Goal: Task Accomplishment & Management: Manage account settings

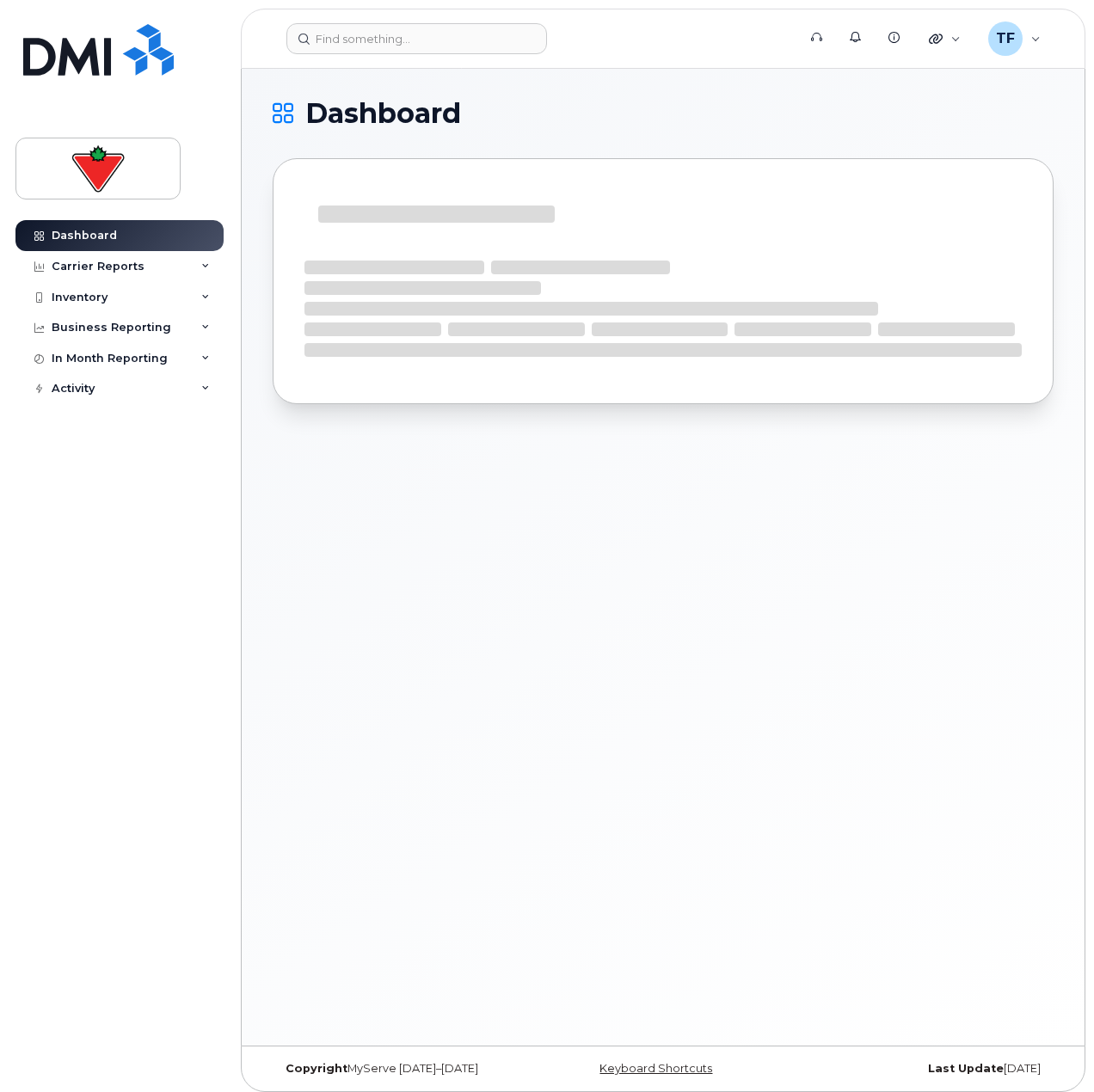
click at [358, 55] on header "Support Alerts Knowledge Base Quicklinks Suspend / Cancel Device Change SIM Car…" at bounding box center [663, 38] width 844 height 60
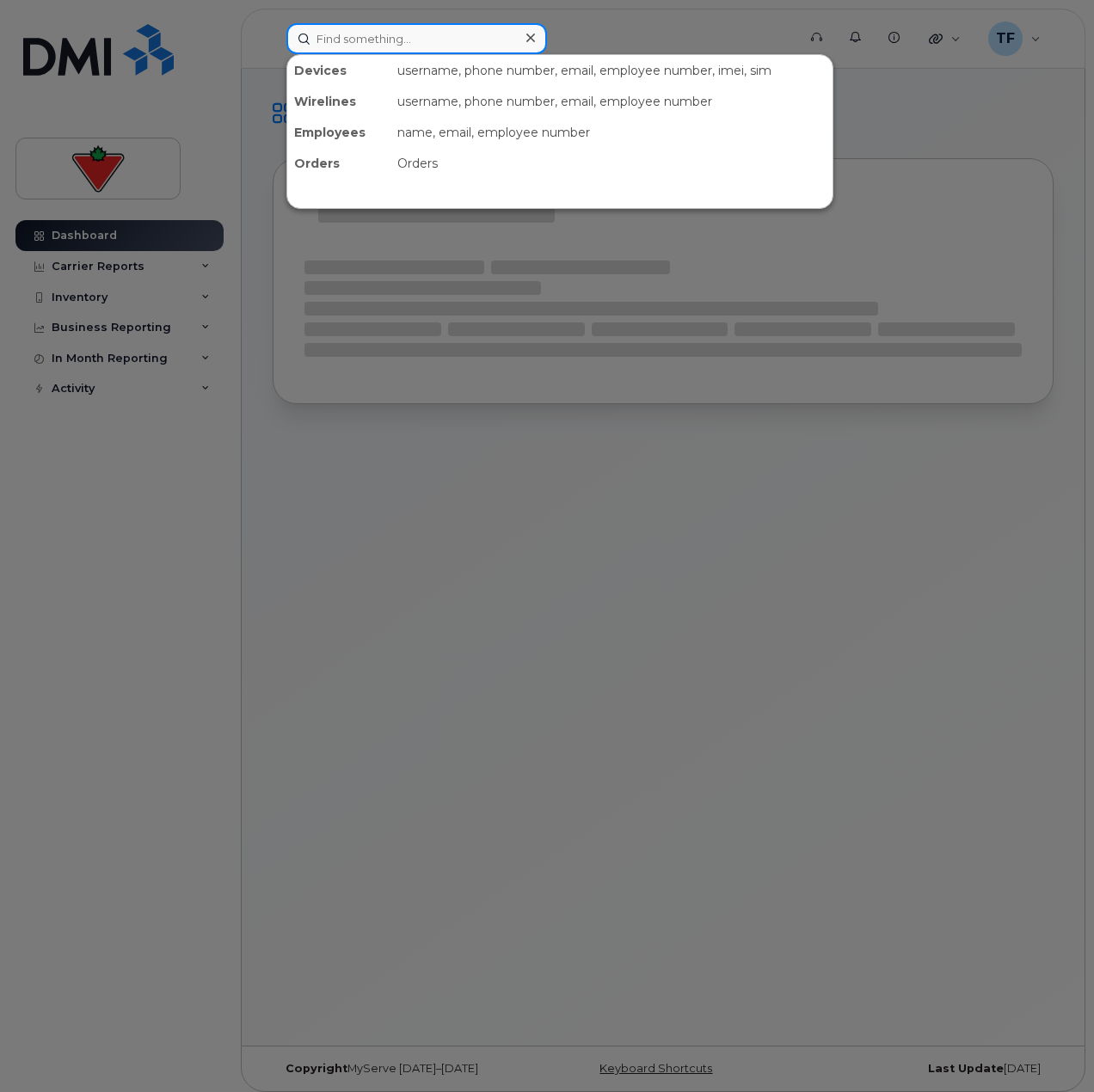
click at [366, 46] on input at bounding box center [416, 38] width 260 height 31
paste input "Sherry Whipple"
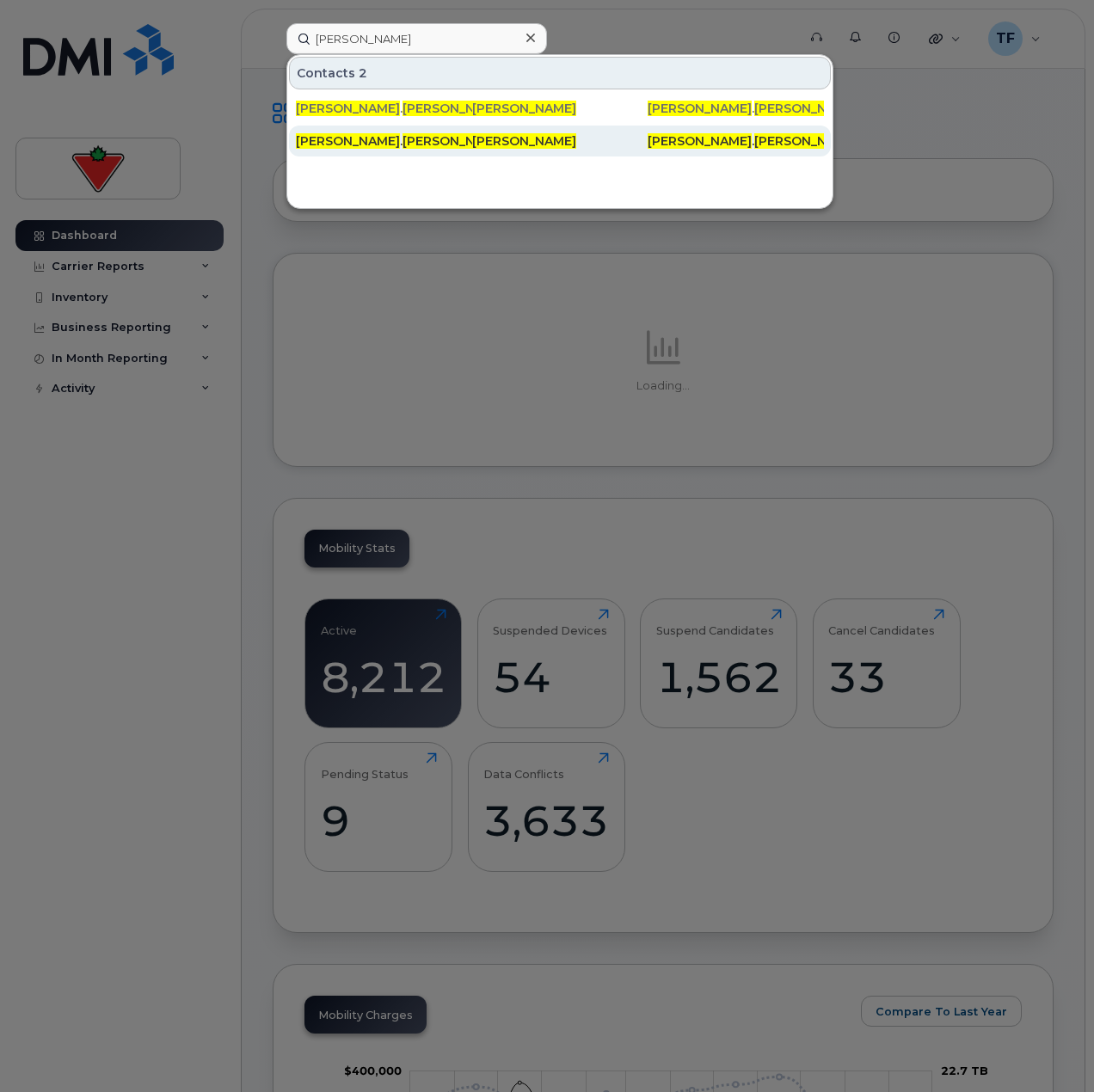
click at [376, 151] on div "sherry . whipple @marks.ca" at bounding box center [384, 140] width 176 height 31
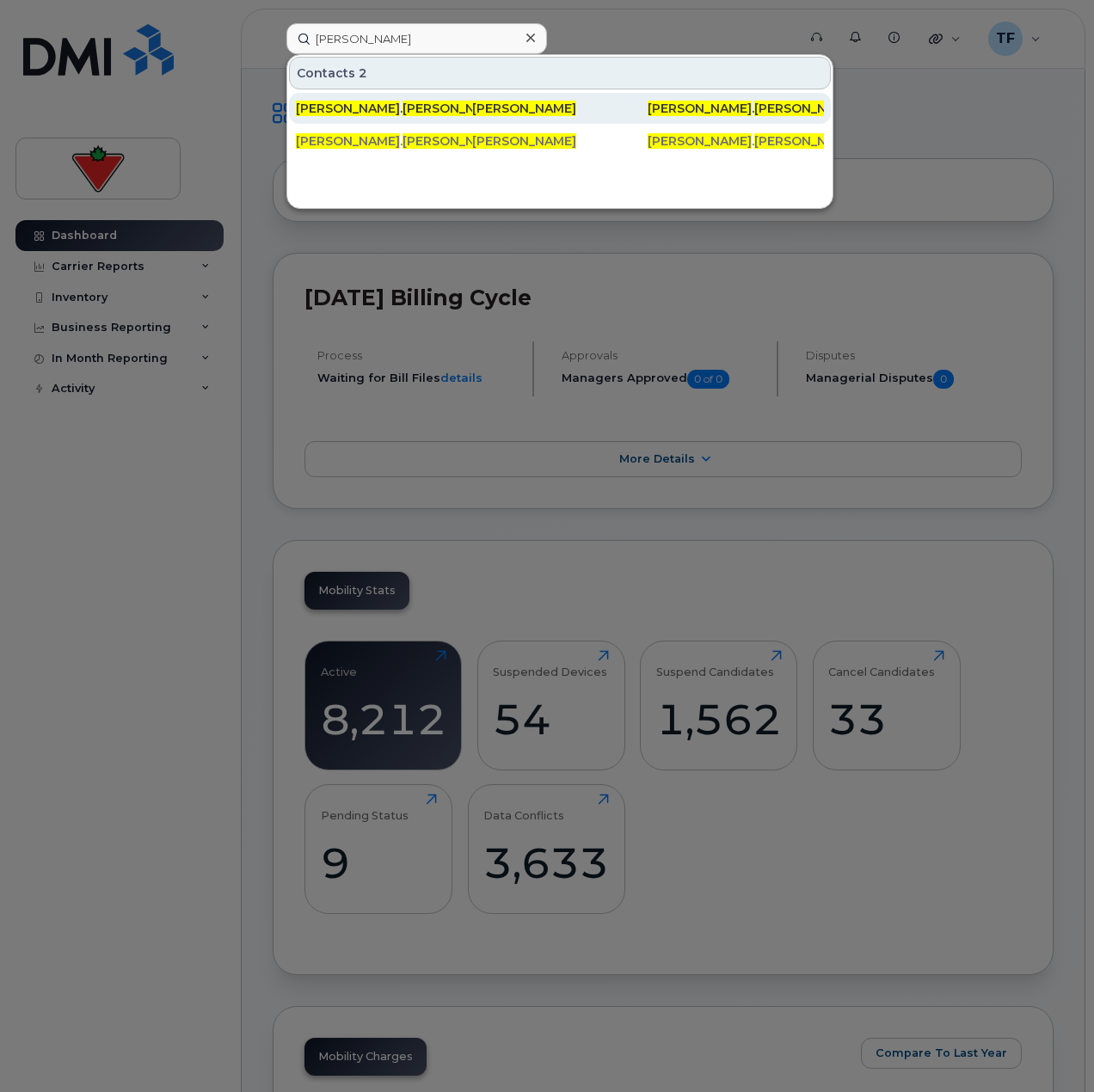
click at [402, 111] on span "whipple" at bounding box center [454, 108] width 104 height 16
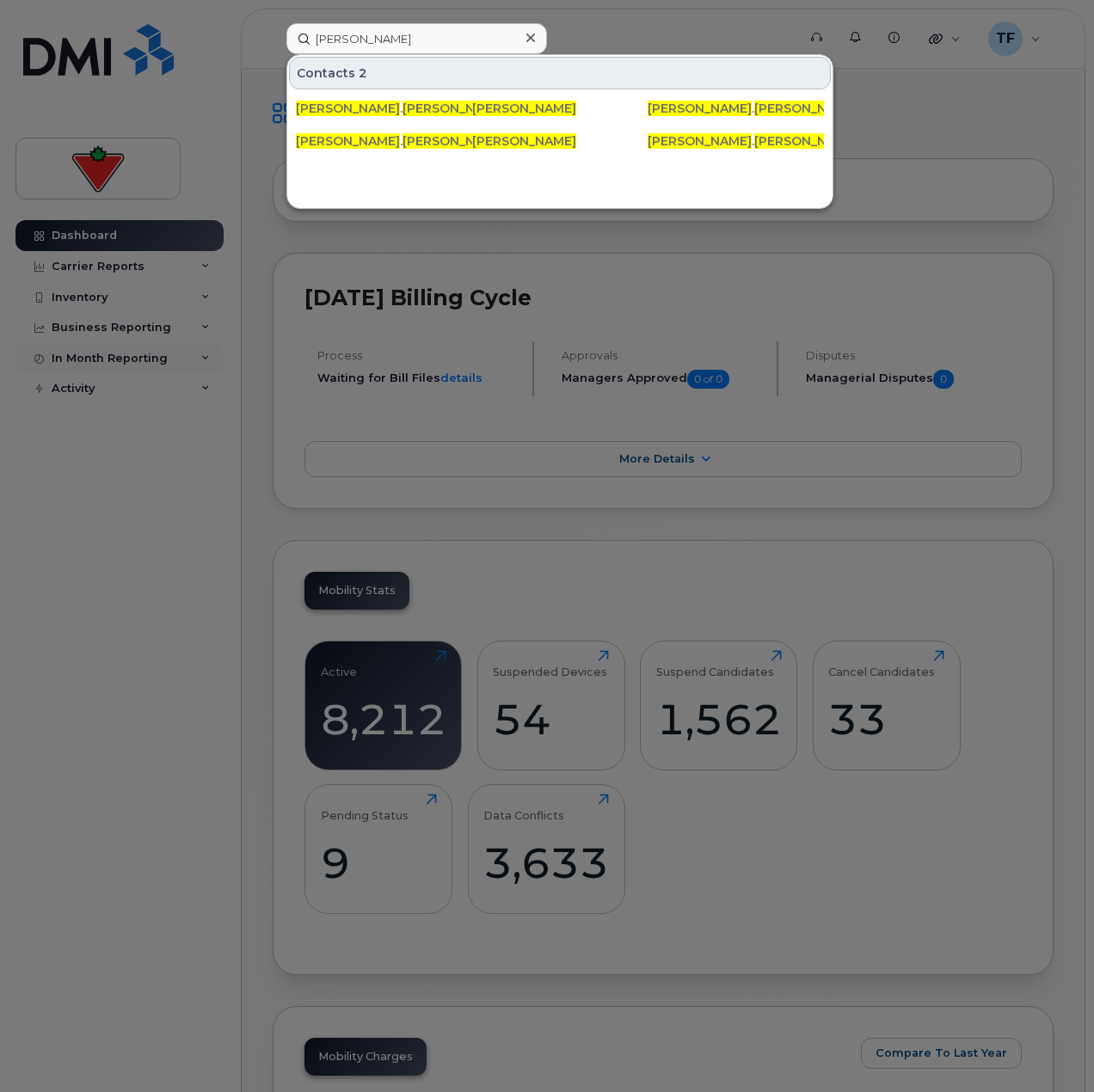
click at [212, 365] on div at bounding box center [547, 546] width 1094 height 1092
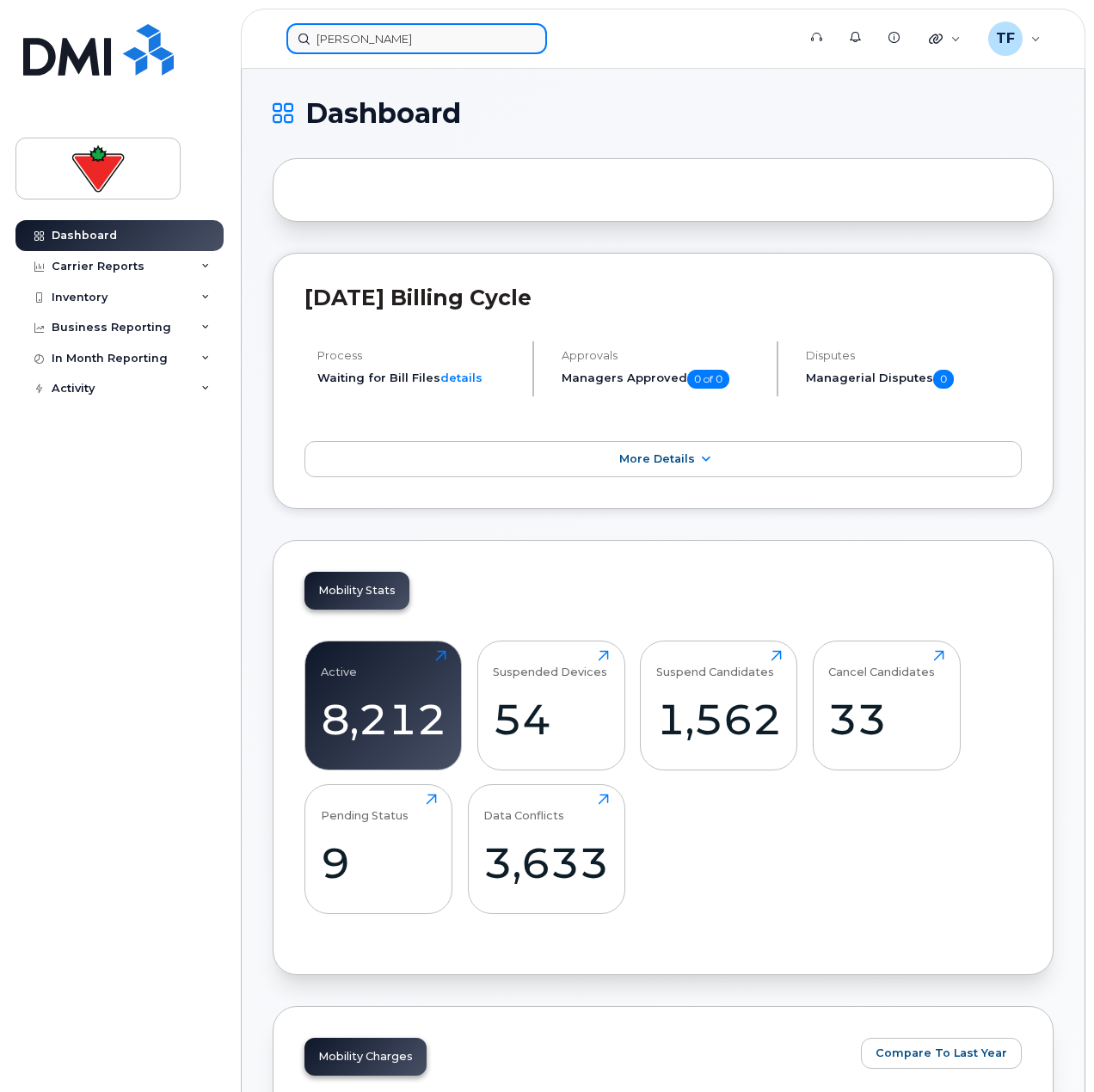
click at [400, 38] on input "[PERSON_NAME]" at bounding box center [416, 38] width 260 height 31
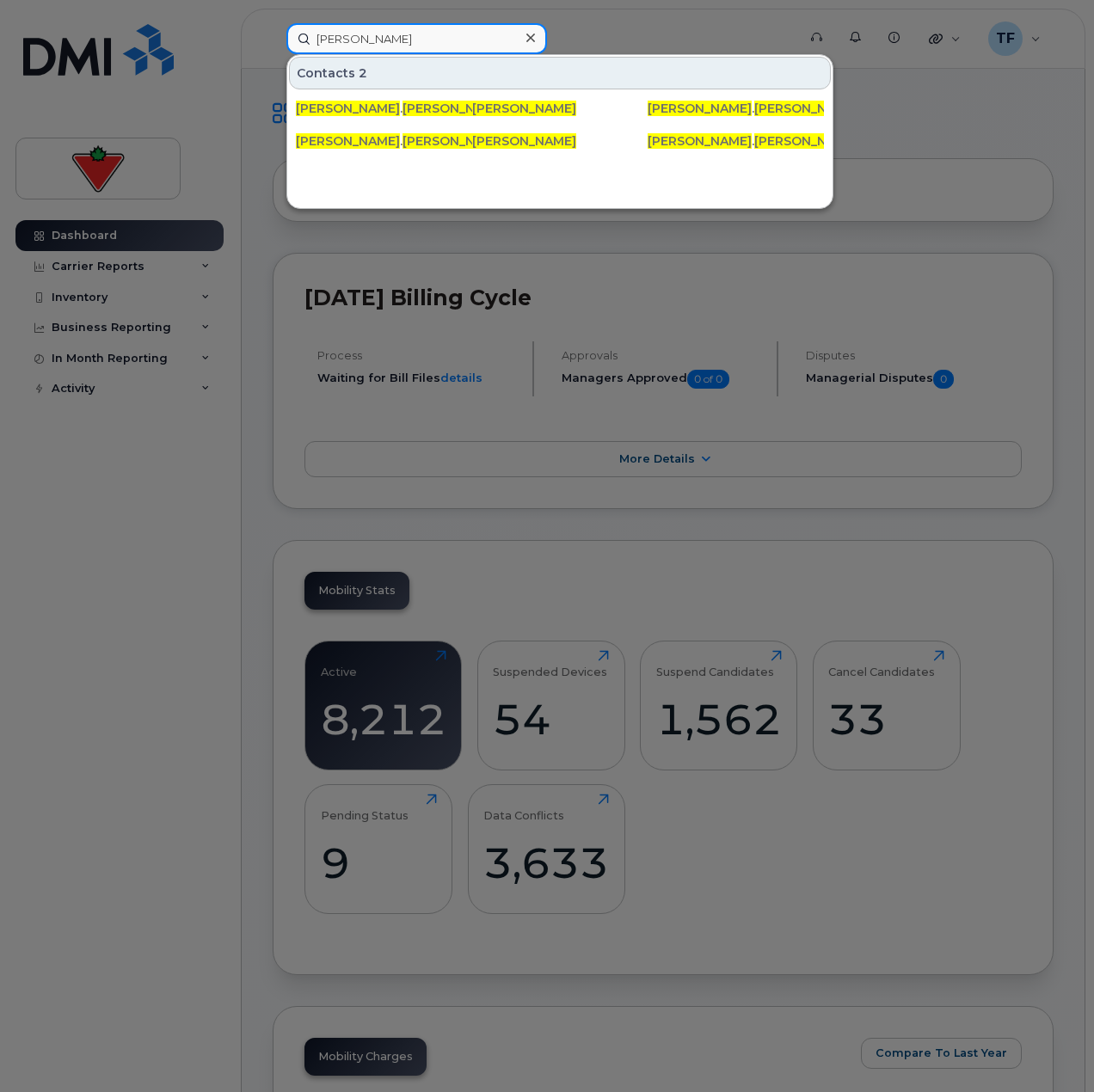
click at [400, 38] on input "Sherry Whipple" at bounding box center [416, 38] width 260 height 31
click at [400, 32] on input "Sherry Whipple" at bounding box center [416, 38] width 260 height 31
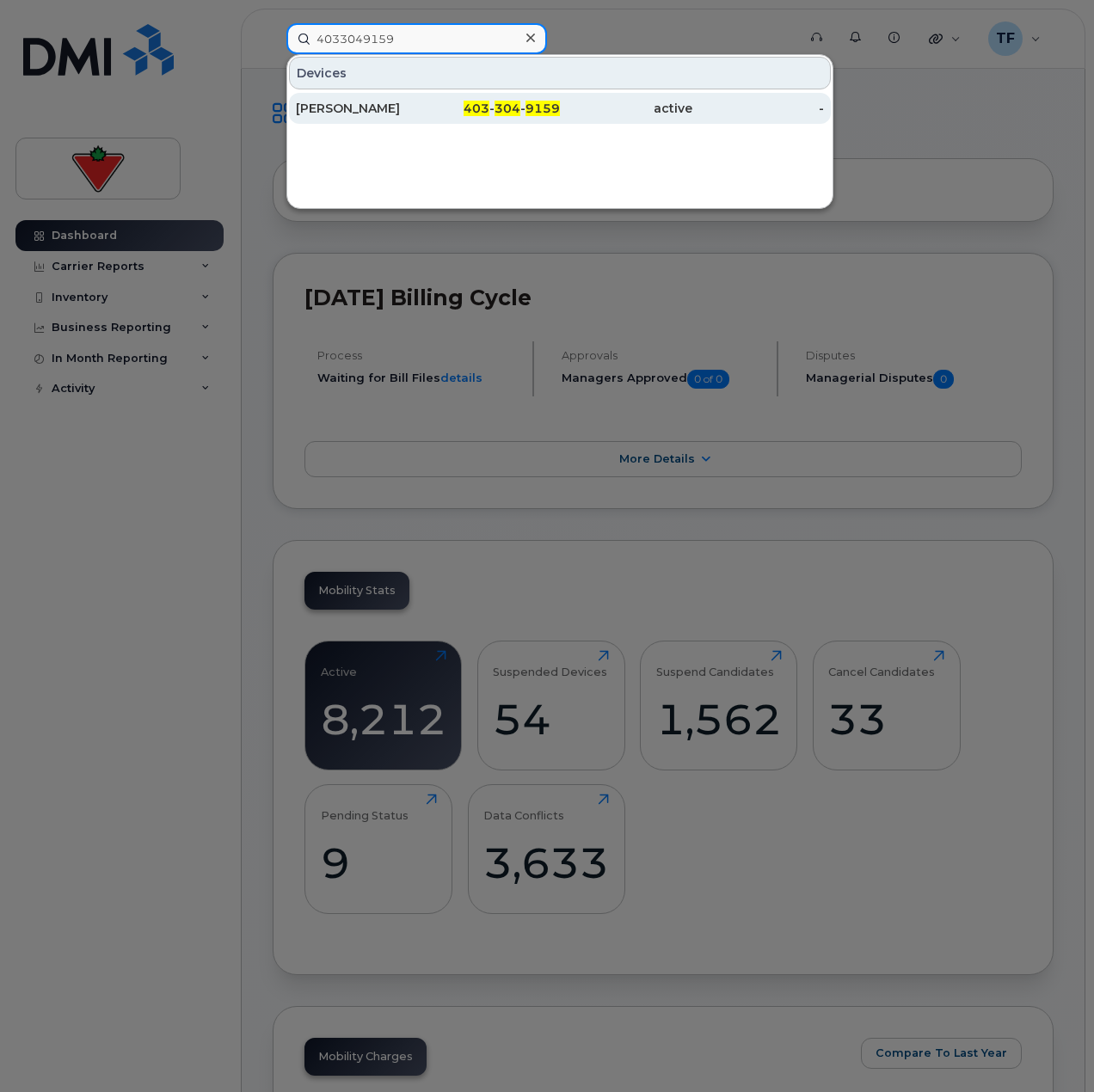
type input "4033049159"
click at [481, 102] on span "403" at bounding box center [476, 108] width 26 height 16
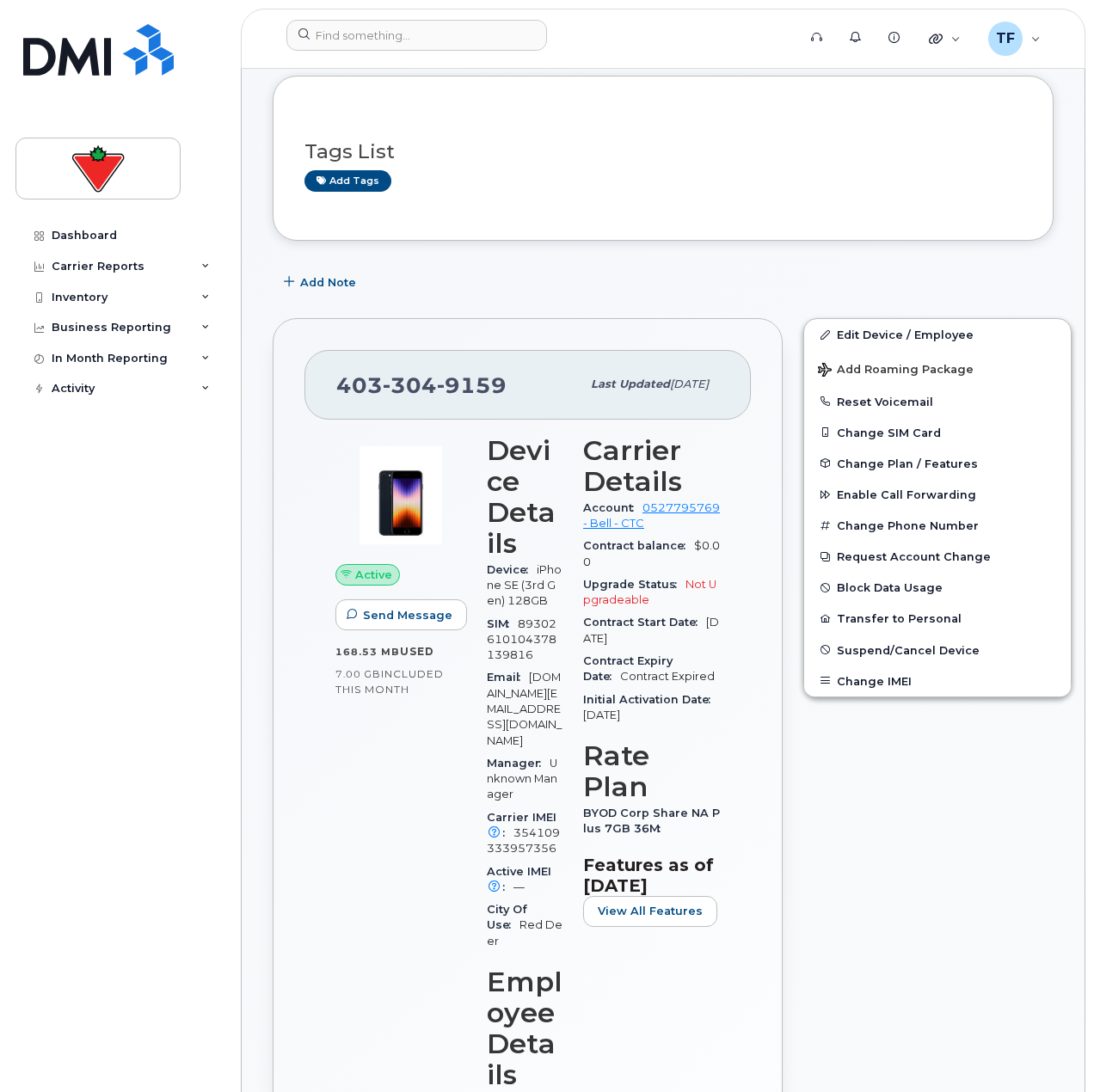
scroll to position [86, 0]
click at [851, 340] on link "Edit Device / Employee" at bounding box center [937, 333] width 267 height 31
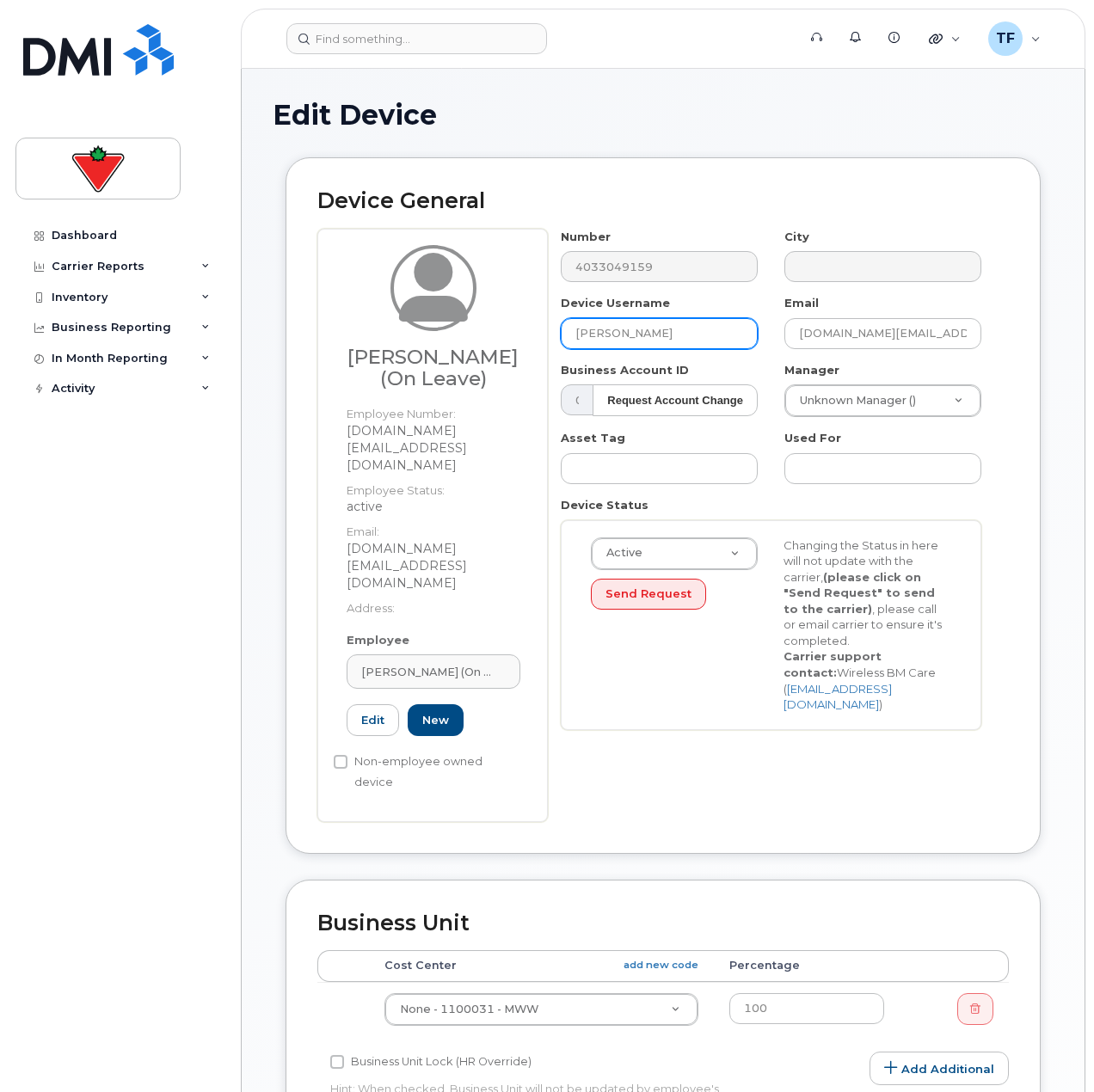
drag, startPoint x: 661, startPoint y: 331, endPoint x: 550, endPoint y: 336, distance: 111.1
click at [550, 336] on div "Device Username Dominic Ford" at bounding box center [659, 322] width 224 height 54
click at [678, 331] on input "Dominic Ford" at bounding box center [659, 333] width 197 height 31
click at [430, 663] on span "Dominic Ford (On Leave)" at bounding box center [427, 671] width 131 height 16
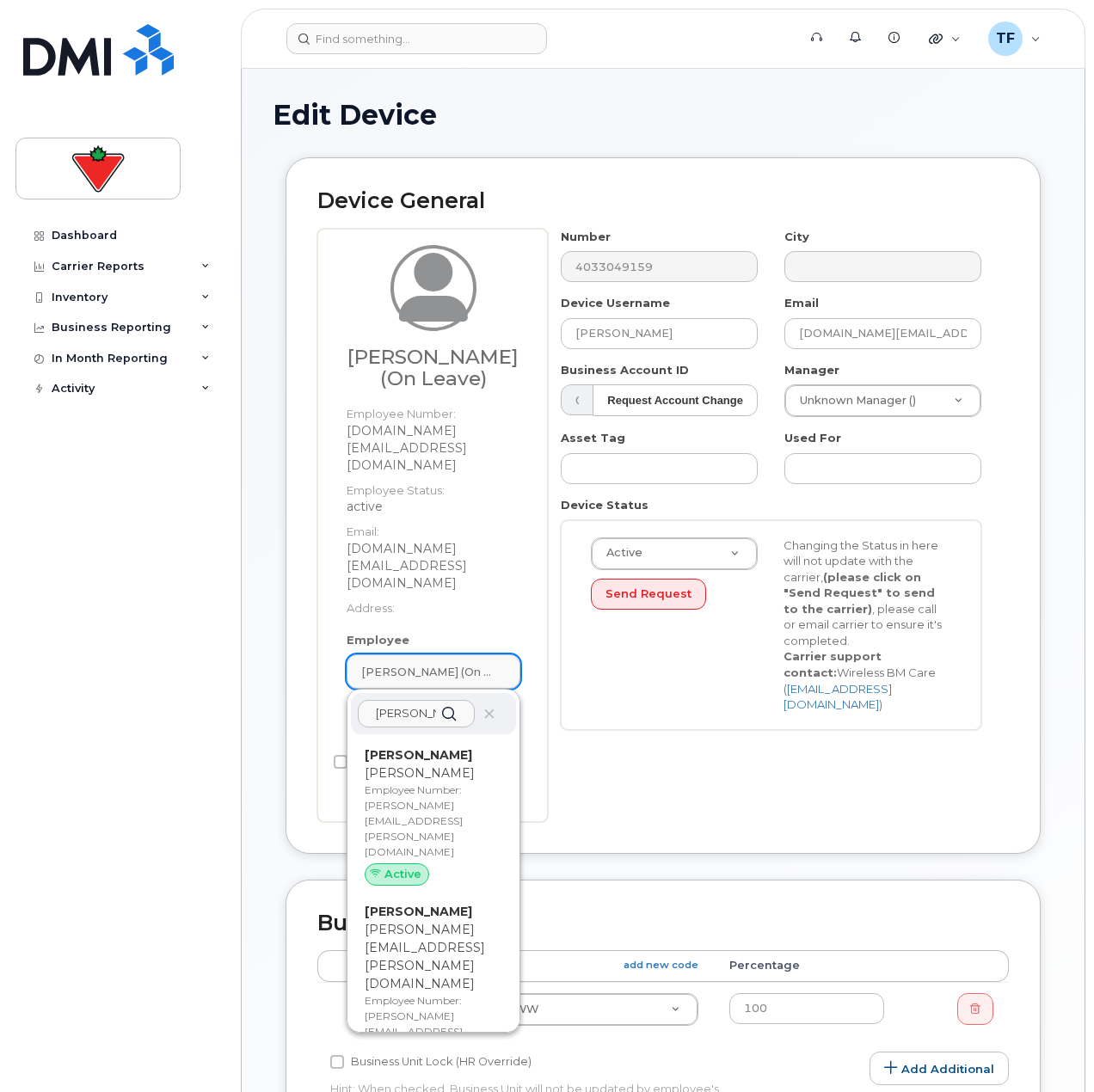
scroll to position [0, 1]
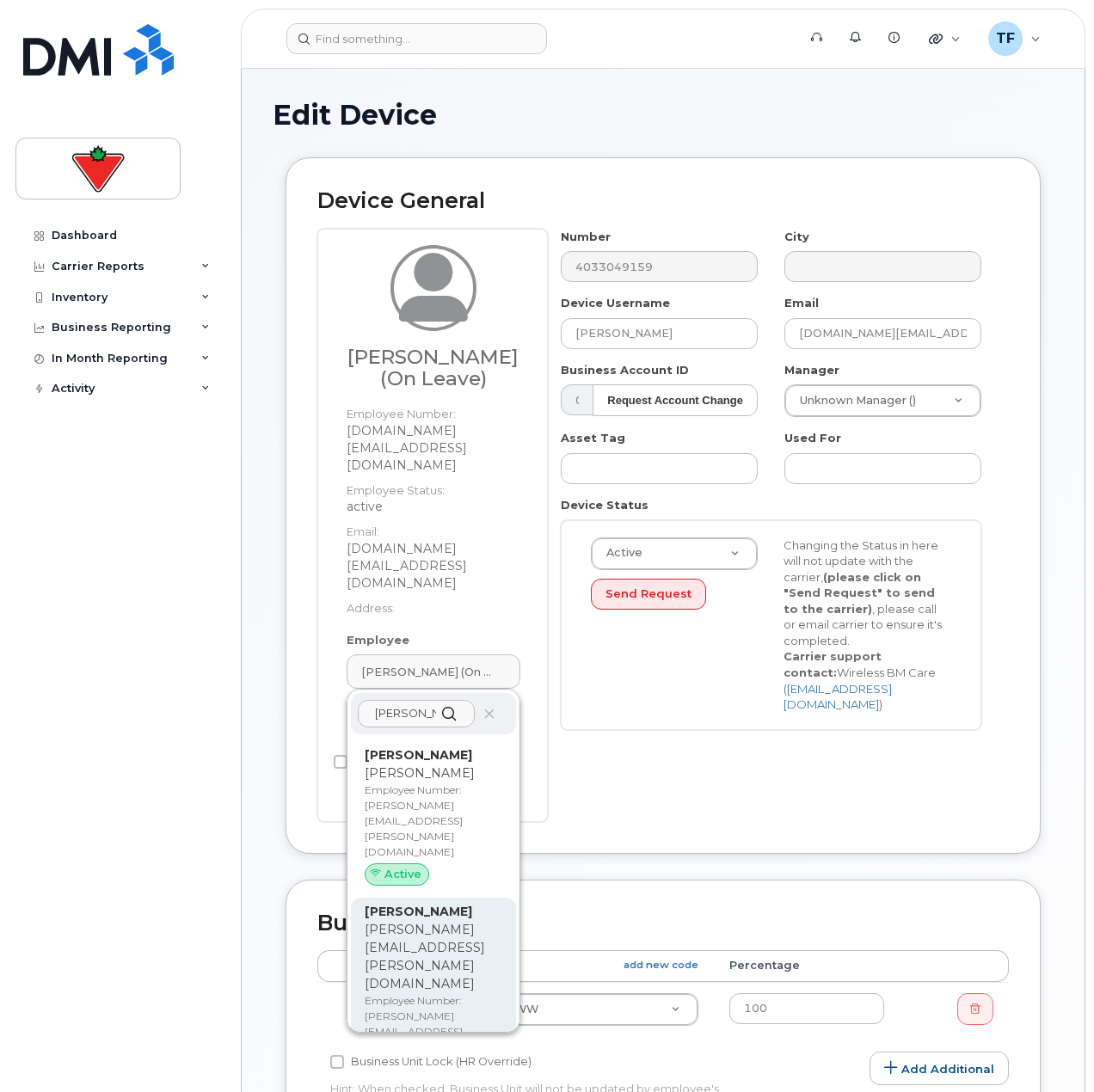
type input "sherry whipple"
click at [471, 993] on p "Employee Number: sherry.whipple@marks.ca" at bounding box center [433, 1031] width 138 height 78
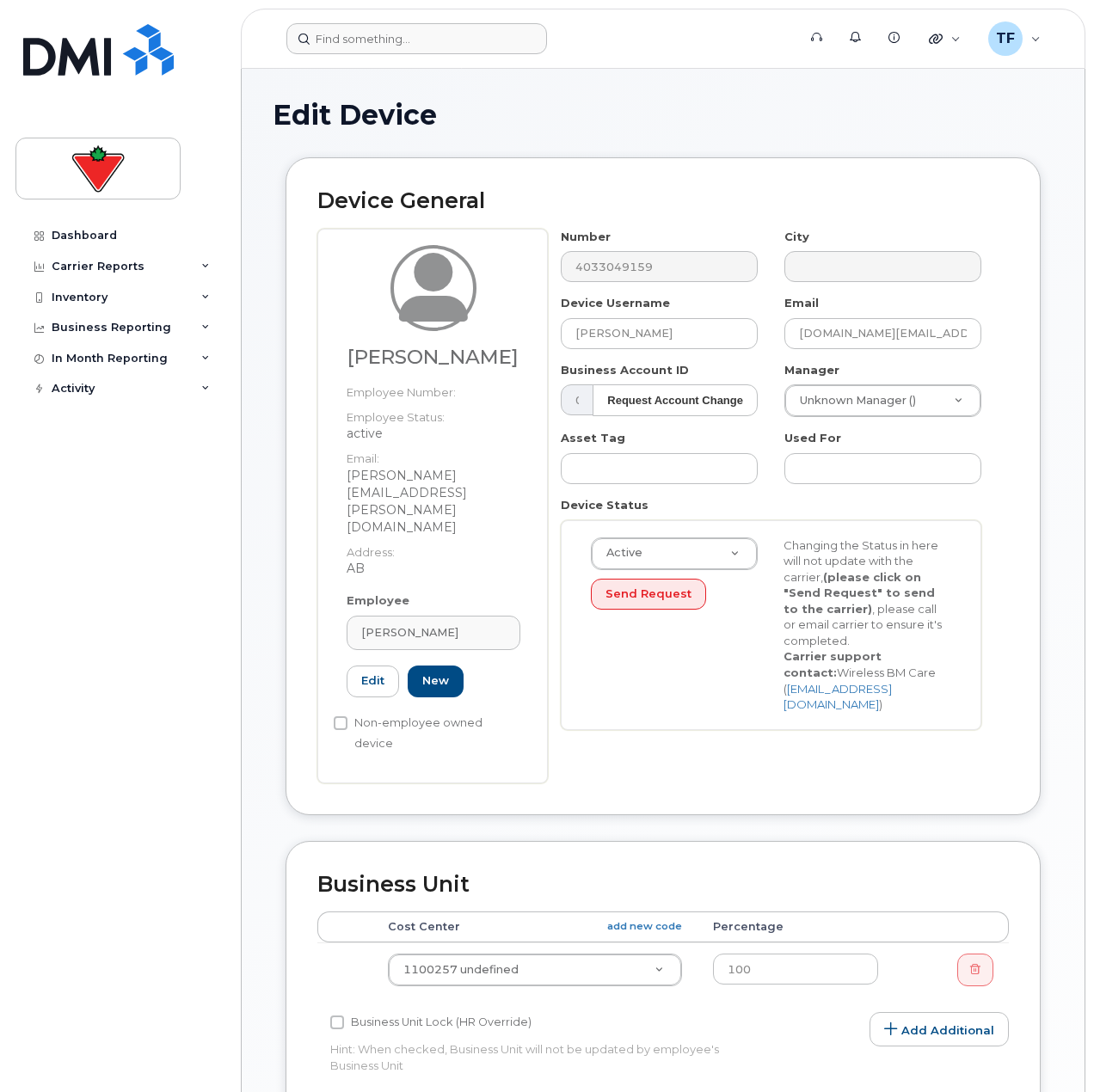
type input "Sherry Whipple"
type input "sherry.whipple@marks.ca"
type input "625908"
type input "sherry.whipple@marks.ca"
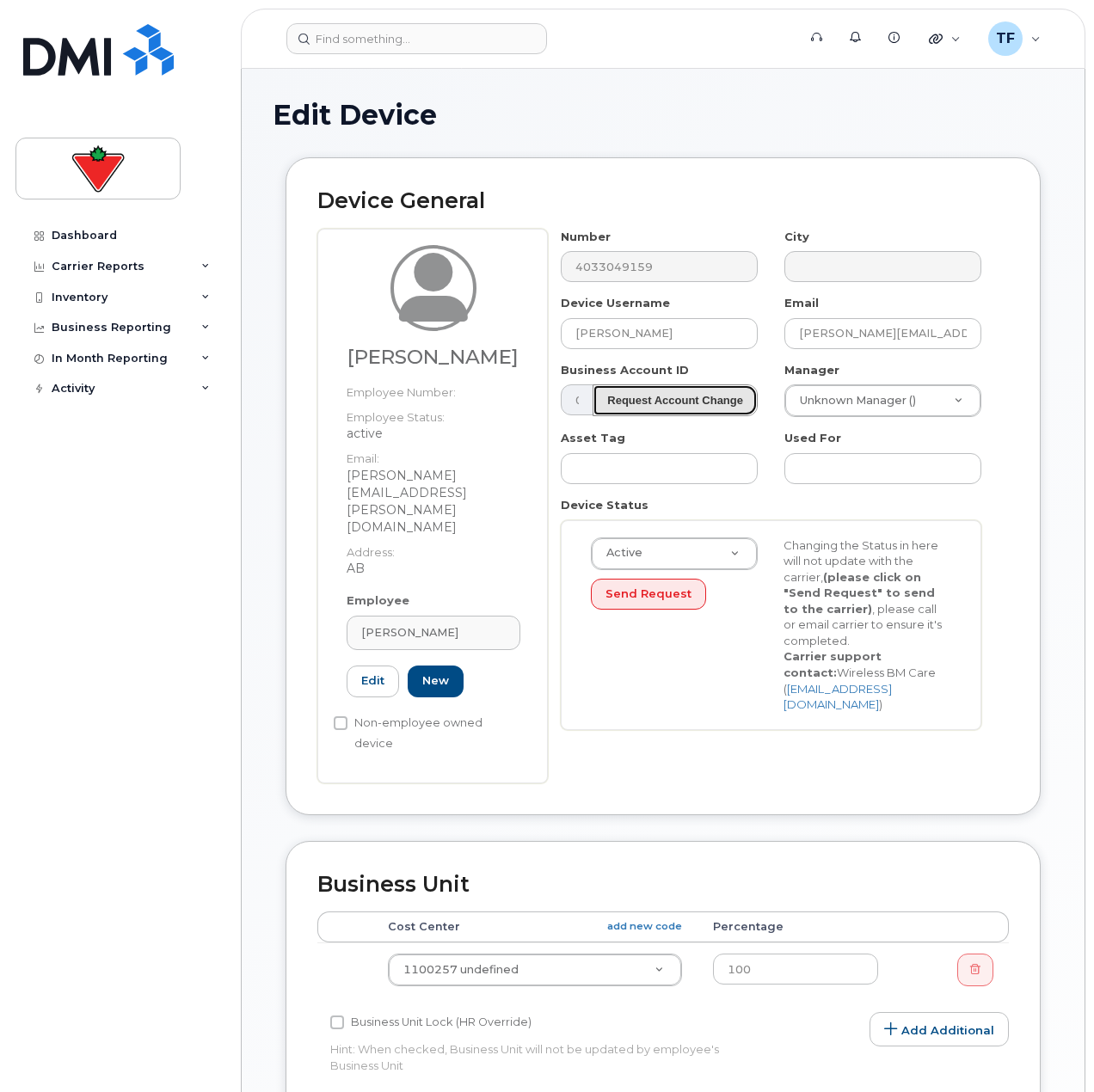
click at [701, 407] on button "Request Account Change" at bounding box center [675, 400] width 165 height 32
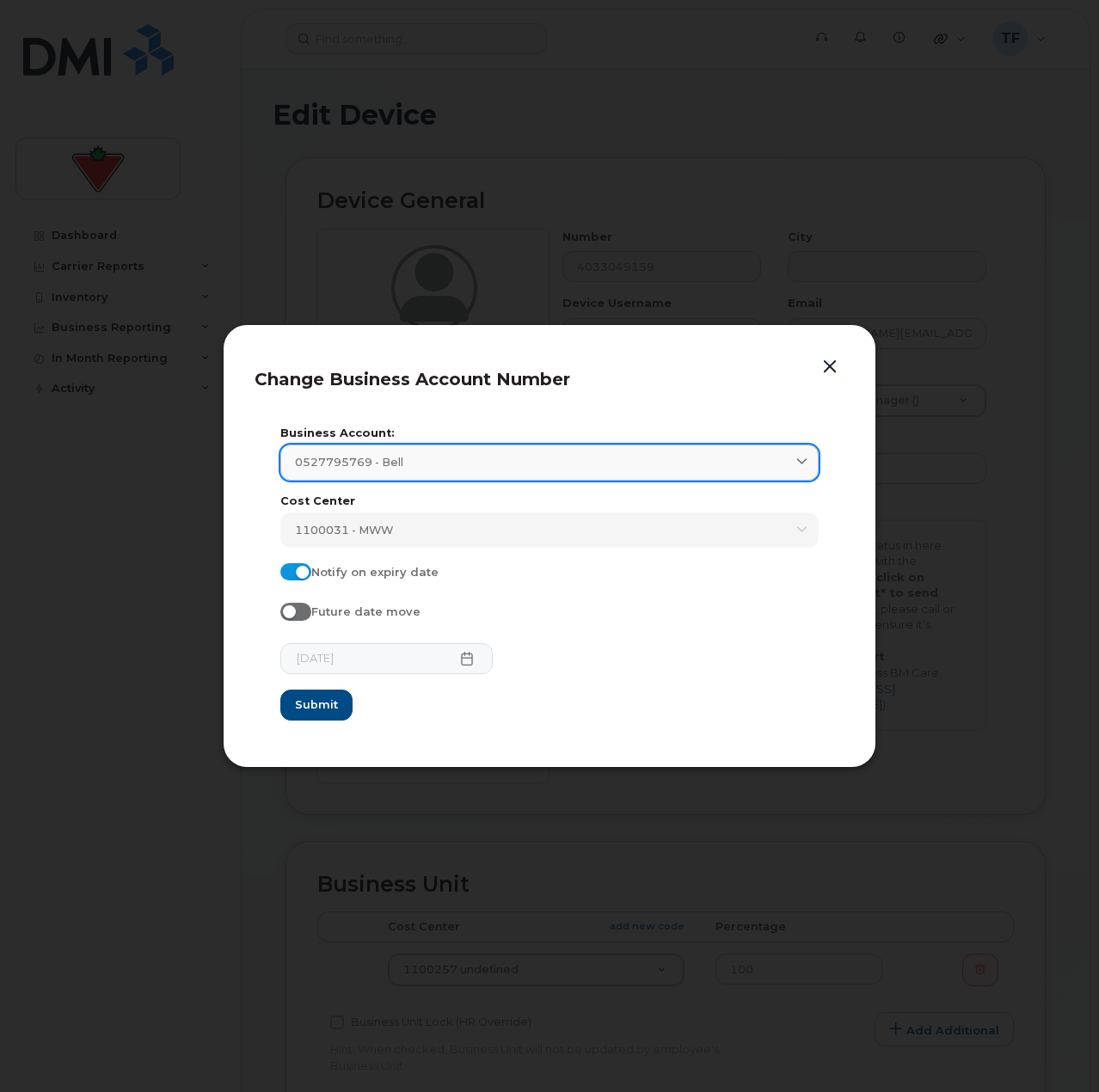
click at [789, 469] on div "0527795769 - Bell" at bounding box center [550, 461] width 509 height 16
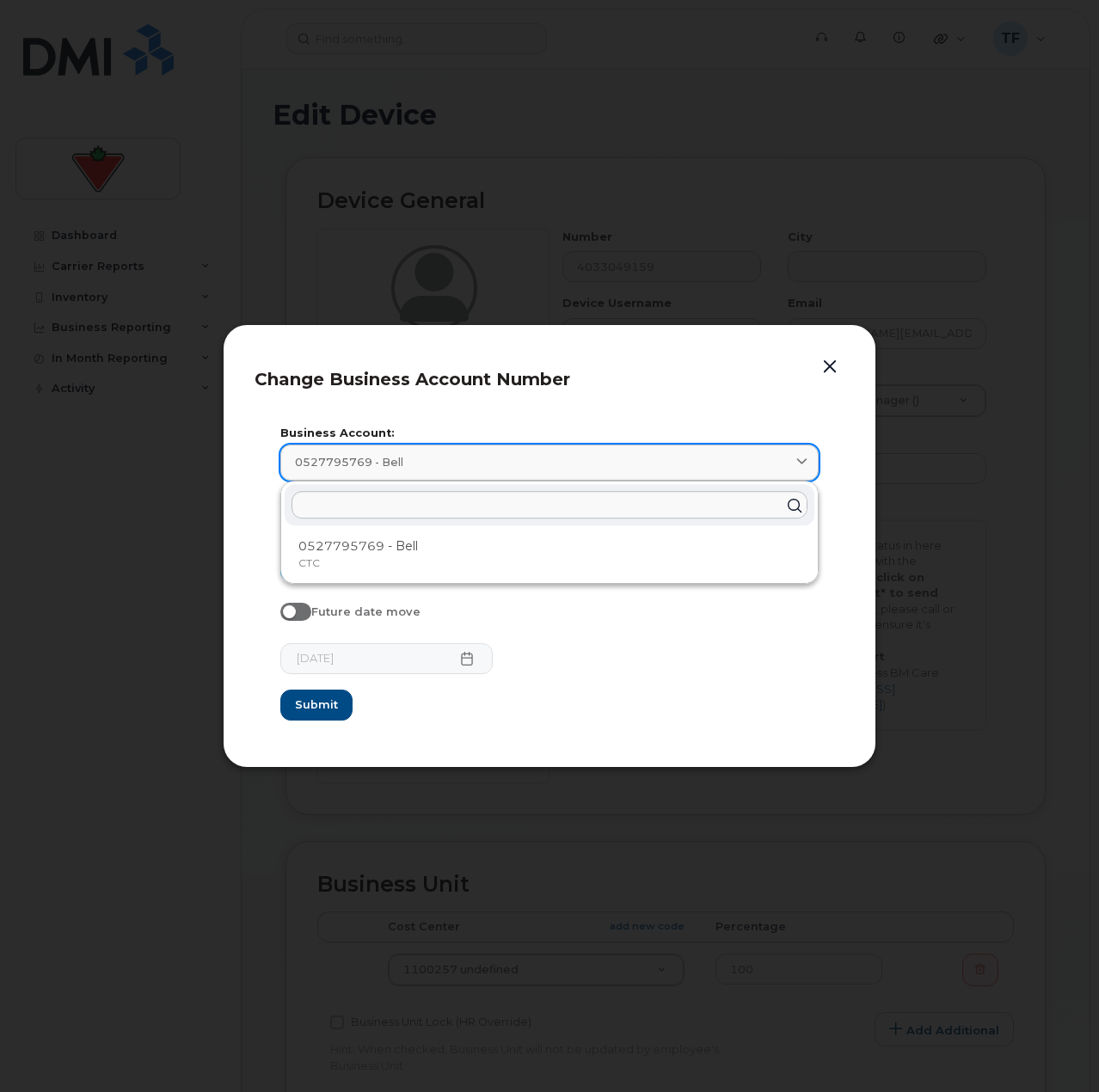
click at [789, 469] on div "0527795769 - Bell" at bounding box center [550, 461] width 509 height 16
click at [825, 367] on button "button" at bounding box center [830, 367] width 26 height 24
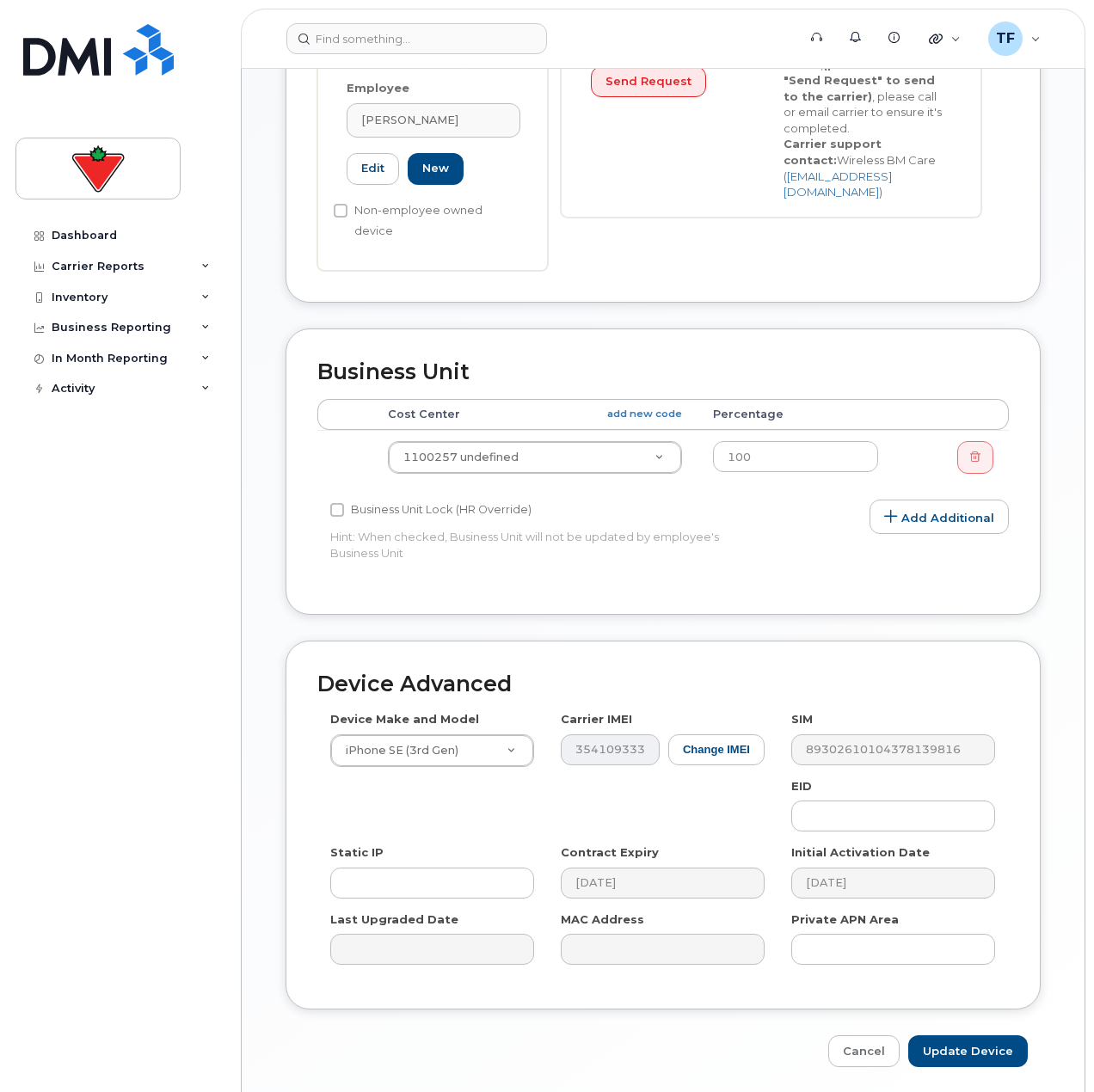
scroll to position [517, 0]
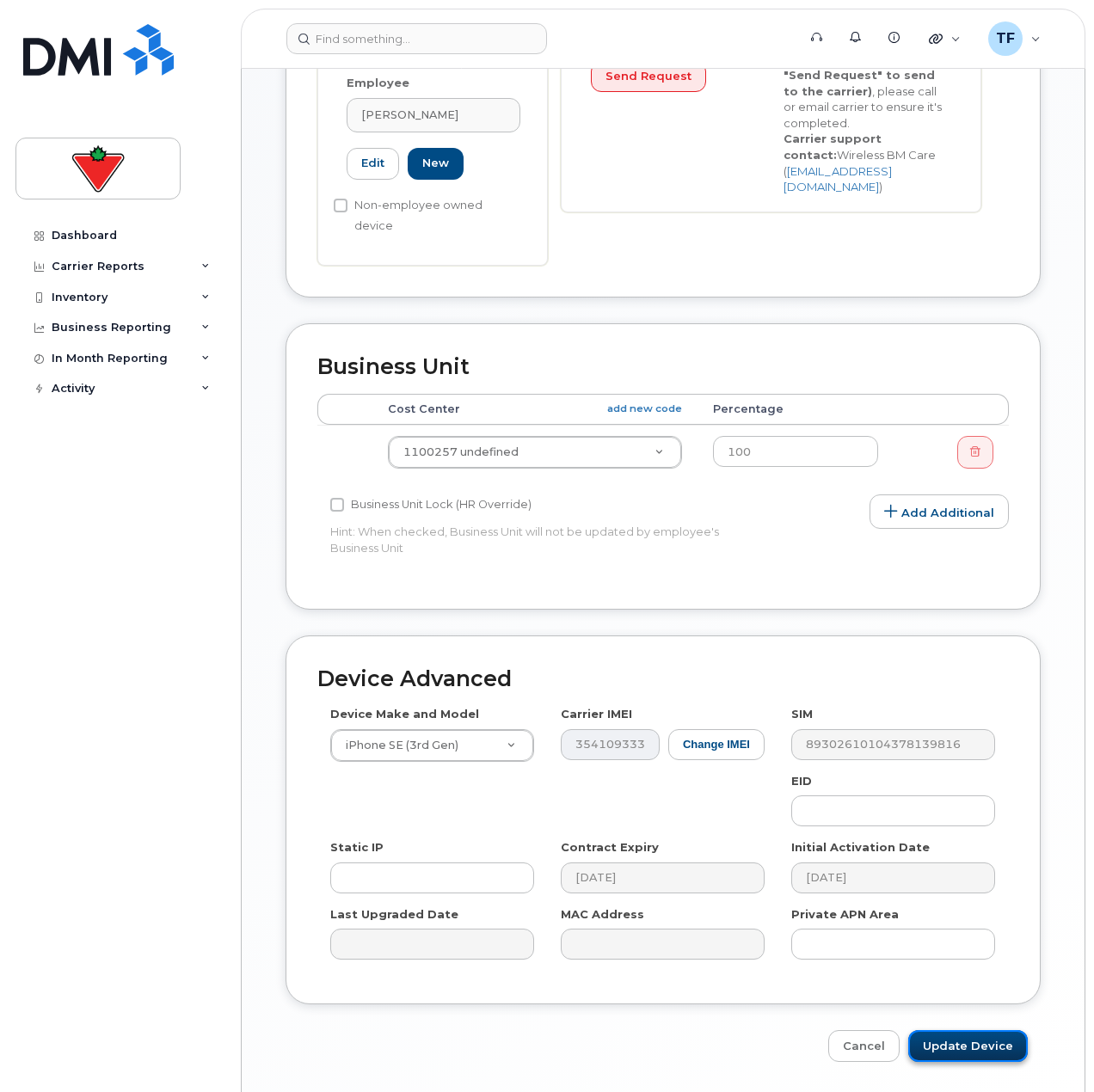
click at [990, 1030] on input "Update Device" at bounding box center [968, 1046] width 120 height 32
type input "Saving..."
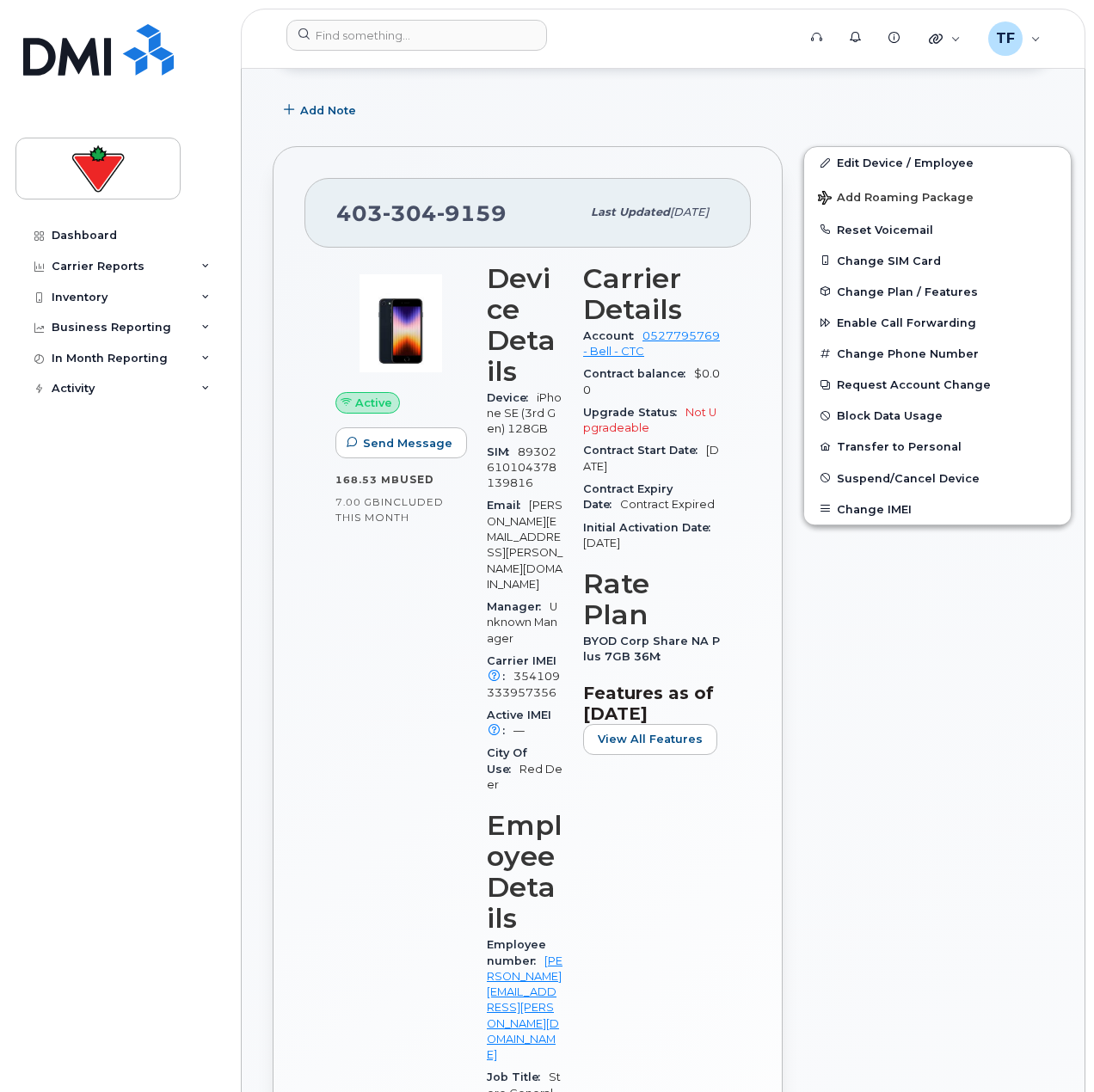
scroll to position [258, 0]
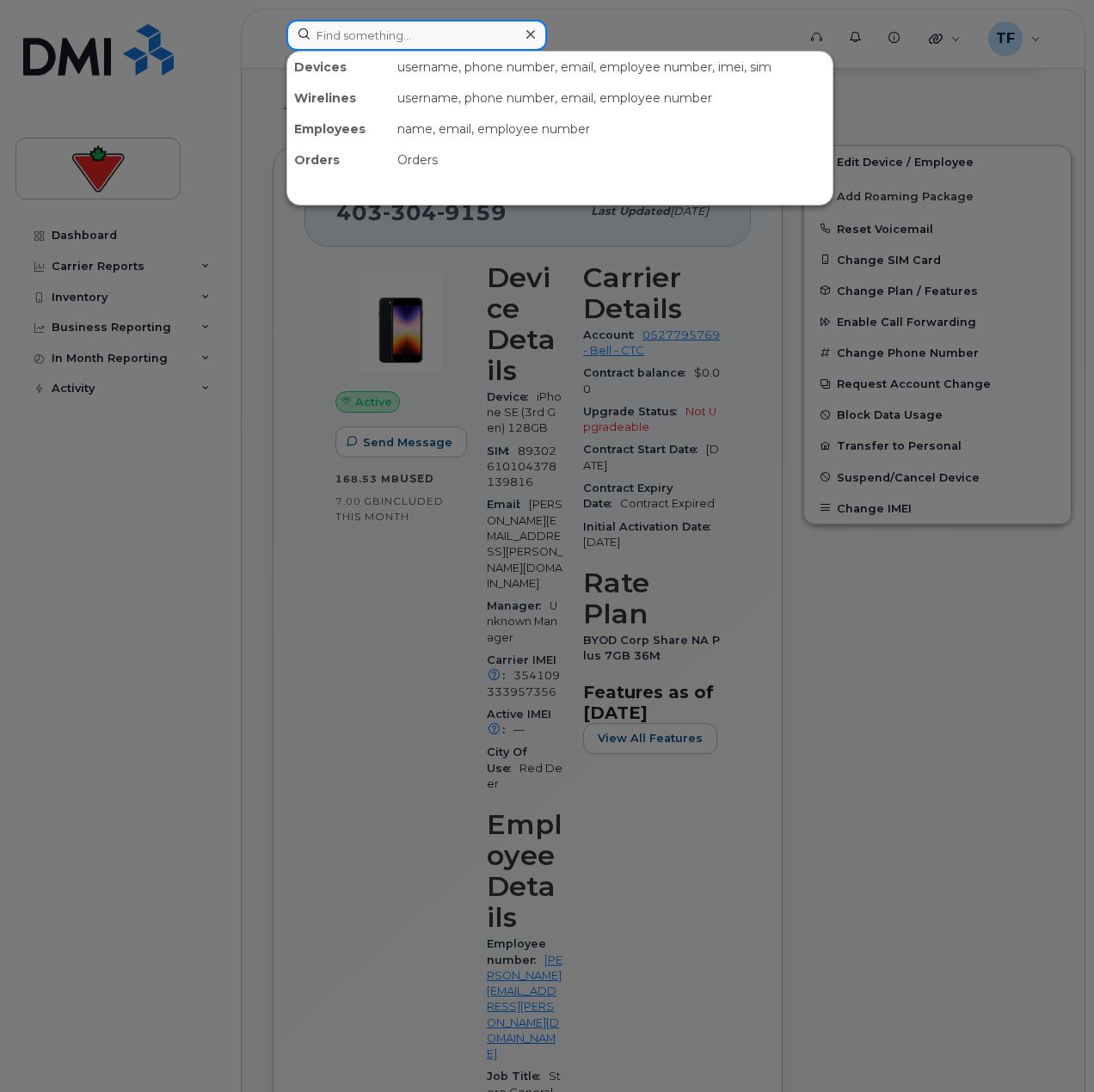
click at [390, 44] on input at bounding box center [416, 35] width 260 height 31
paste input "780-839-9168"
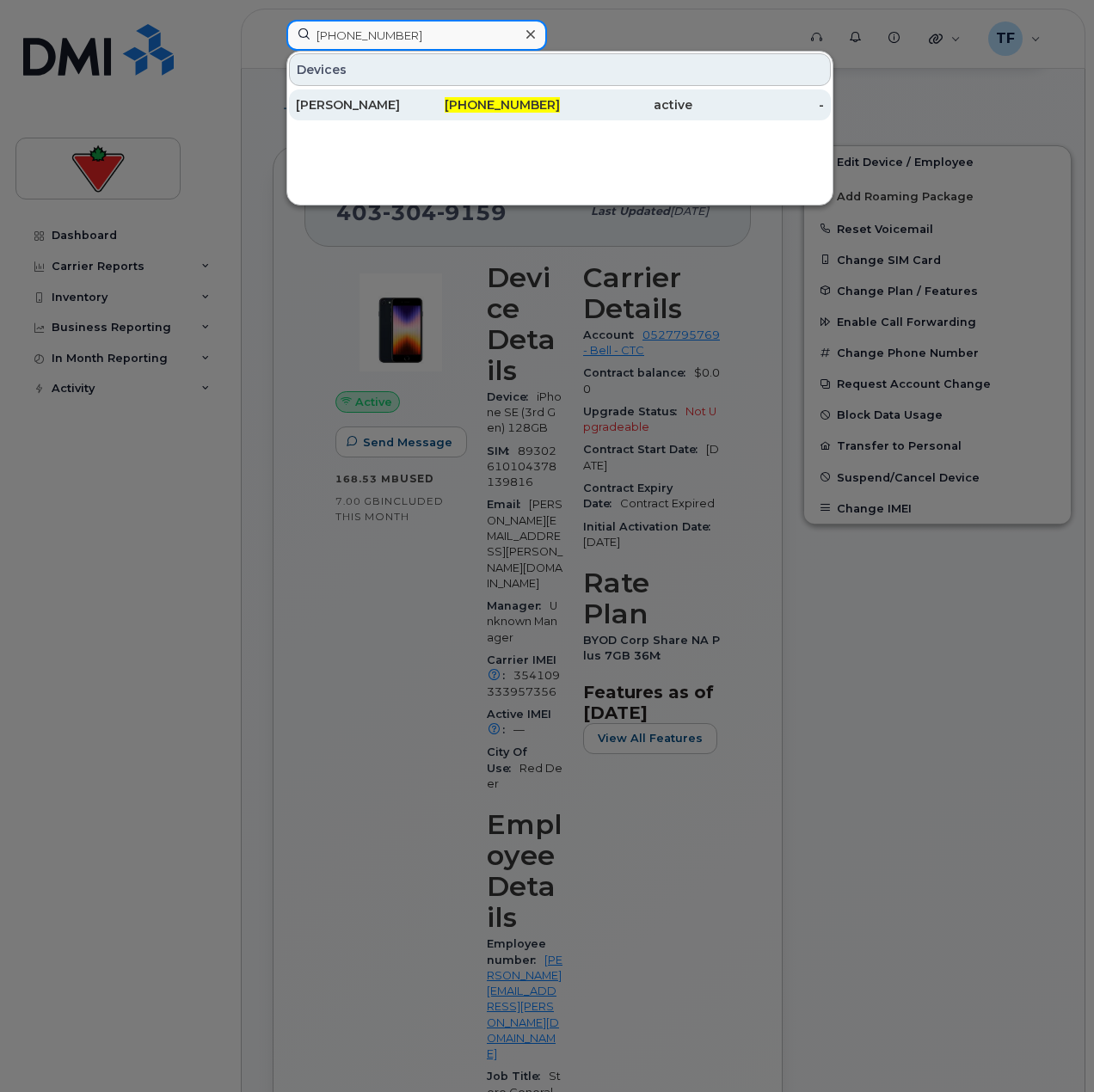
type input "780-839-9168"
click at [368, 107] on div "Chayona Chanin" at bounding box center [361, 105] width 132 height 17
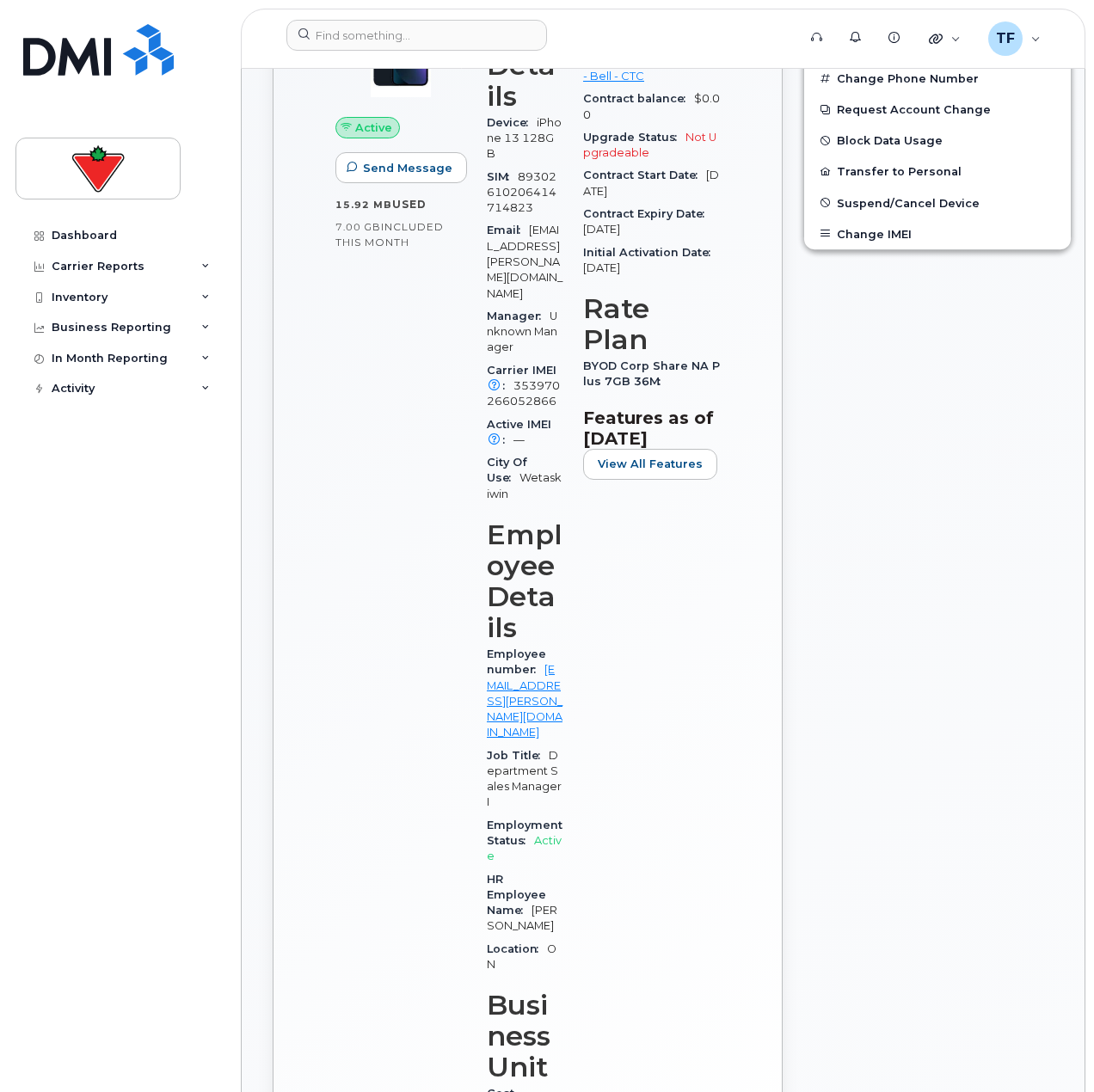
scroll to position [258, 0]
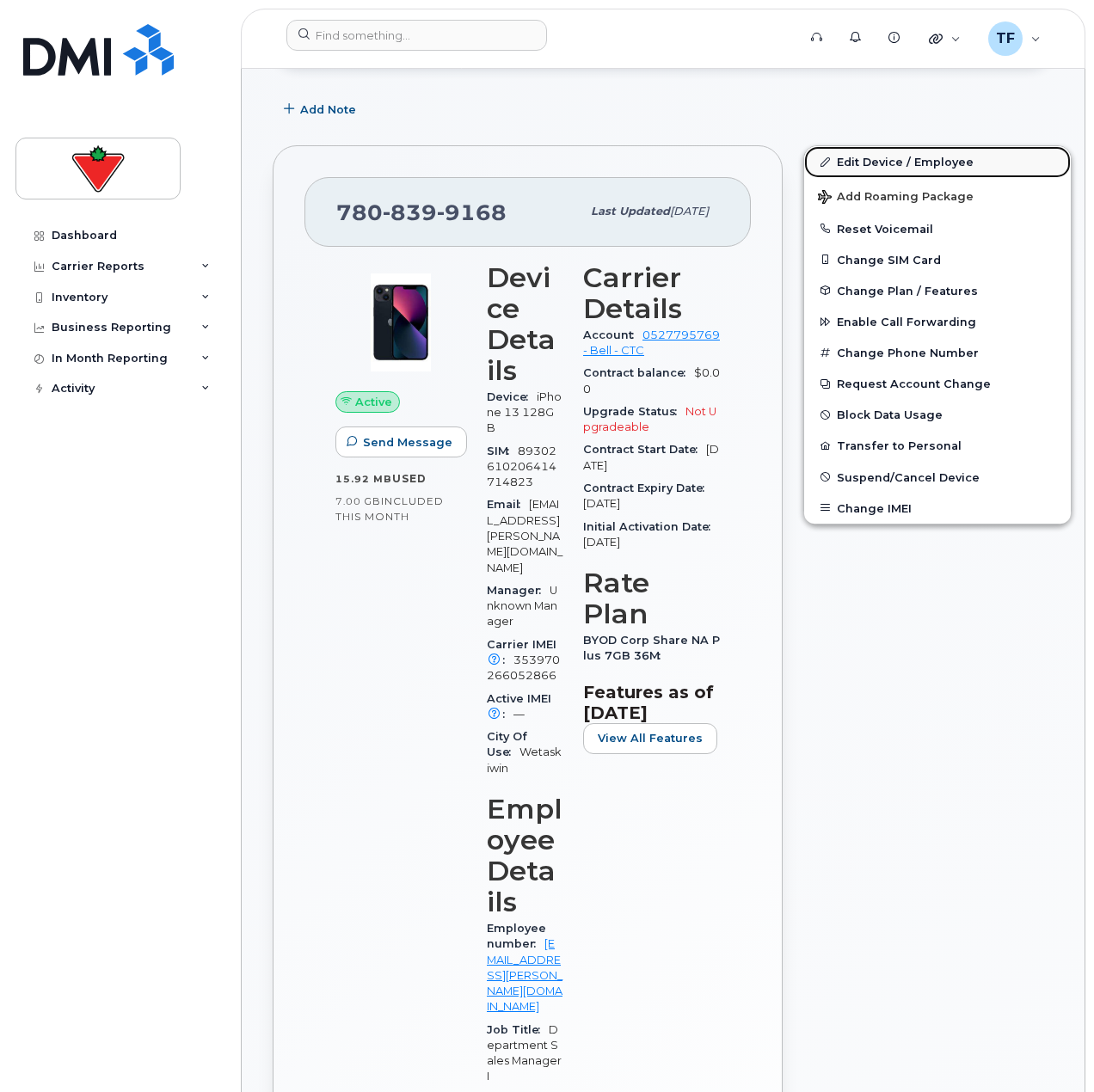
click at [894, 163] on link "Edit Device / Employee" at bounding box center [937, 161] width 267 height 31
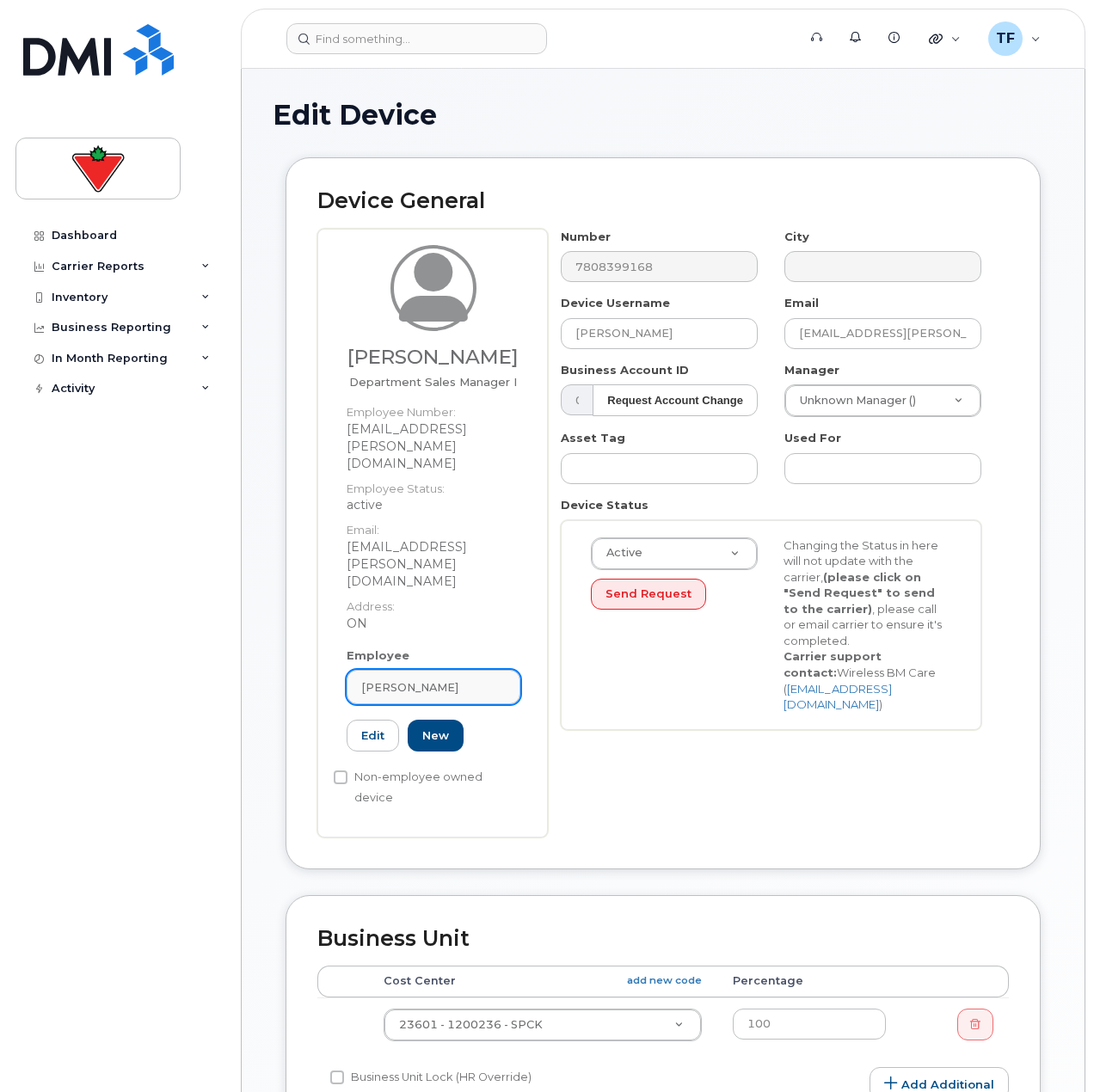
click at [466, 679] on div "[PERSON_NAME]" at bounding box center [433, 687] width 144 height 16
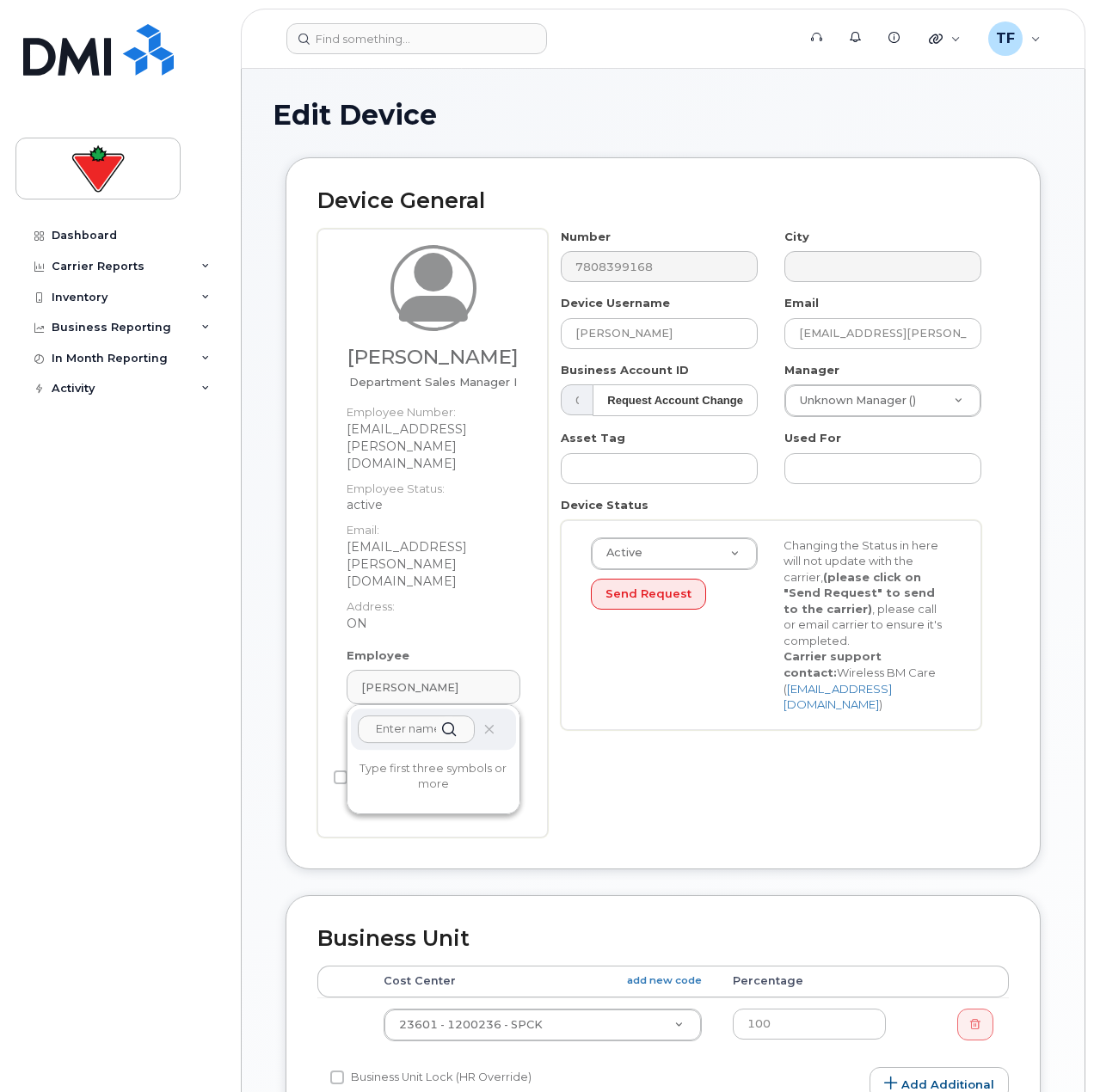
click at [416, 715] on input "text" at bounding box center [416, 728] width 117 height 27
click at [411, 708] on div "justin mckay" at bounding box center [433, 729] width 165 height 41
drag, startPoint x: 405, startPoint y: 663, endPoint x: 483, endPoint y: 663, distance: 78.0
click at [492, 708] on div "justin mckay" at bounding box center [433, 729] width 165 height 41
click at [407, 715] on input "justin mckay" at bounding box center [416, 728] width 117 height 27
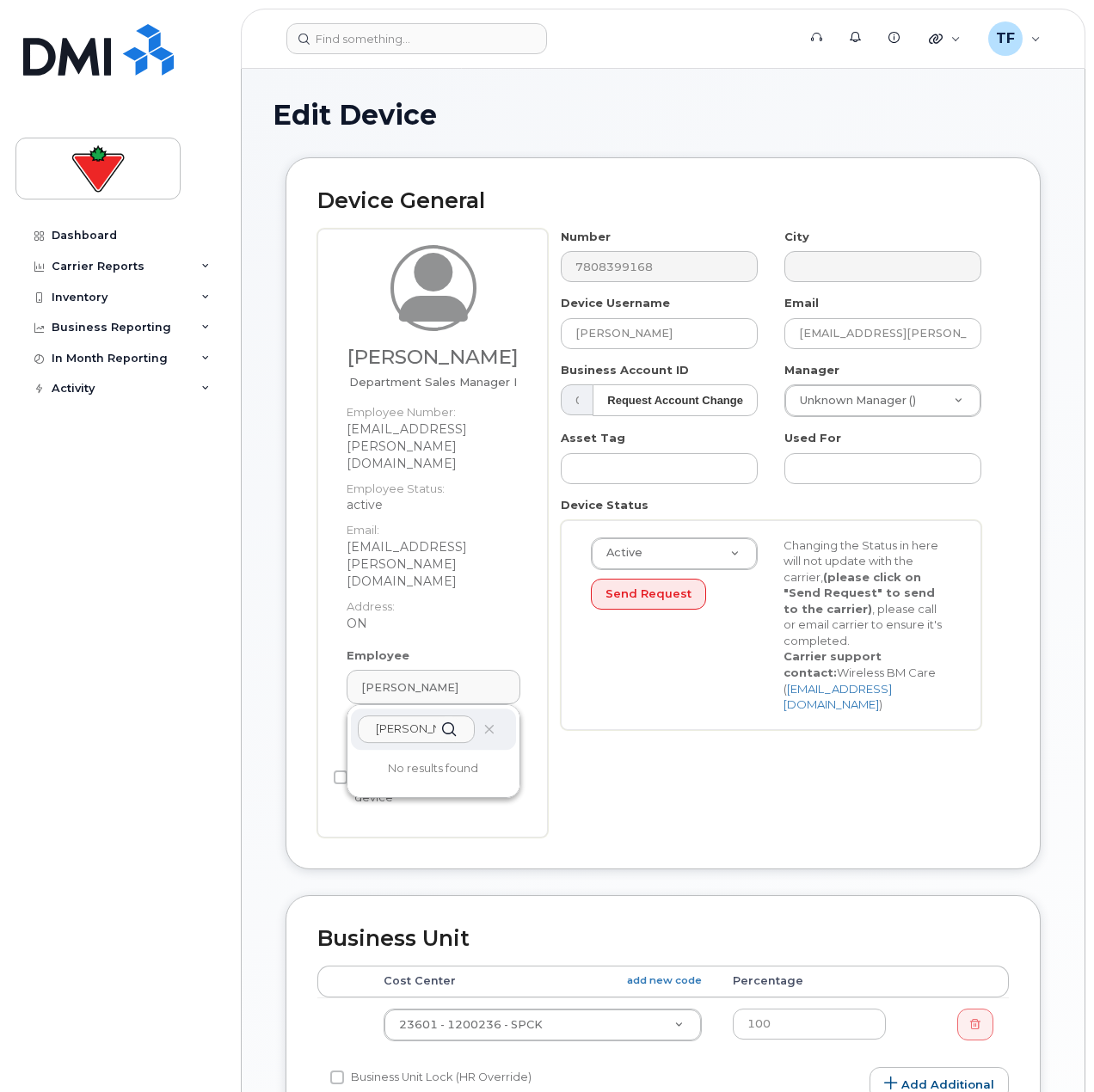
click at [407, 715] on input "justin mckay" at bounding box center [416, 728] width 117 height 27
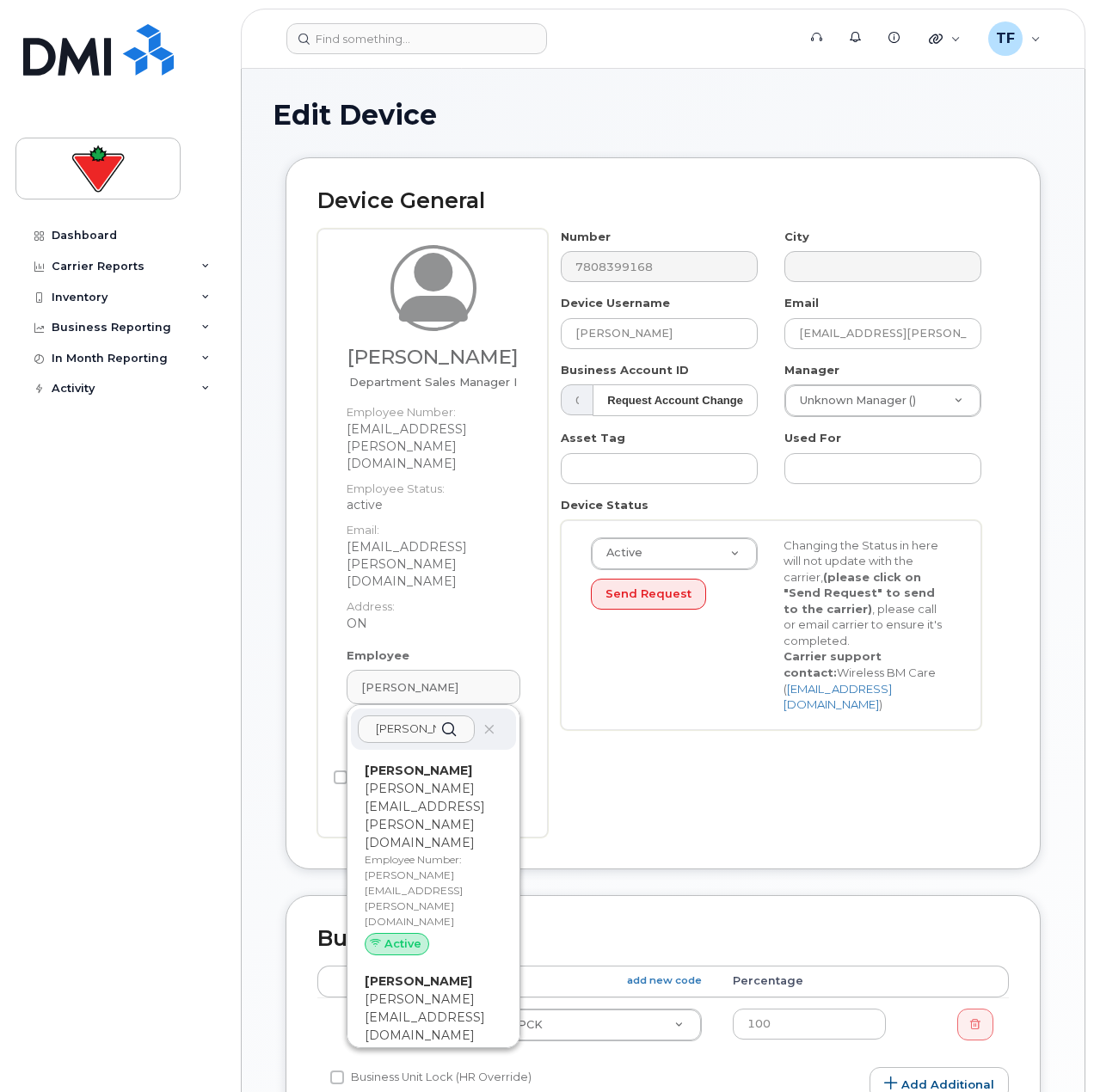
type input "justin mc"
click at [249, 729] on div "Edit Device Device General Chaynoa Chanin Department Sales Manager I Employee N…" at bounding box center [663, 866] width 842 height 1595
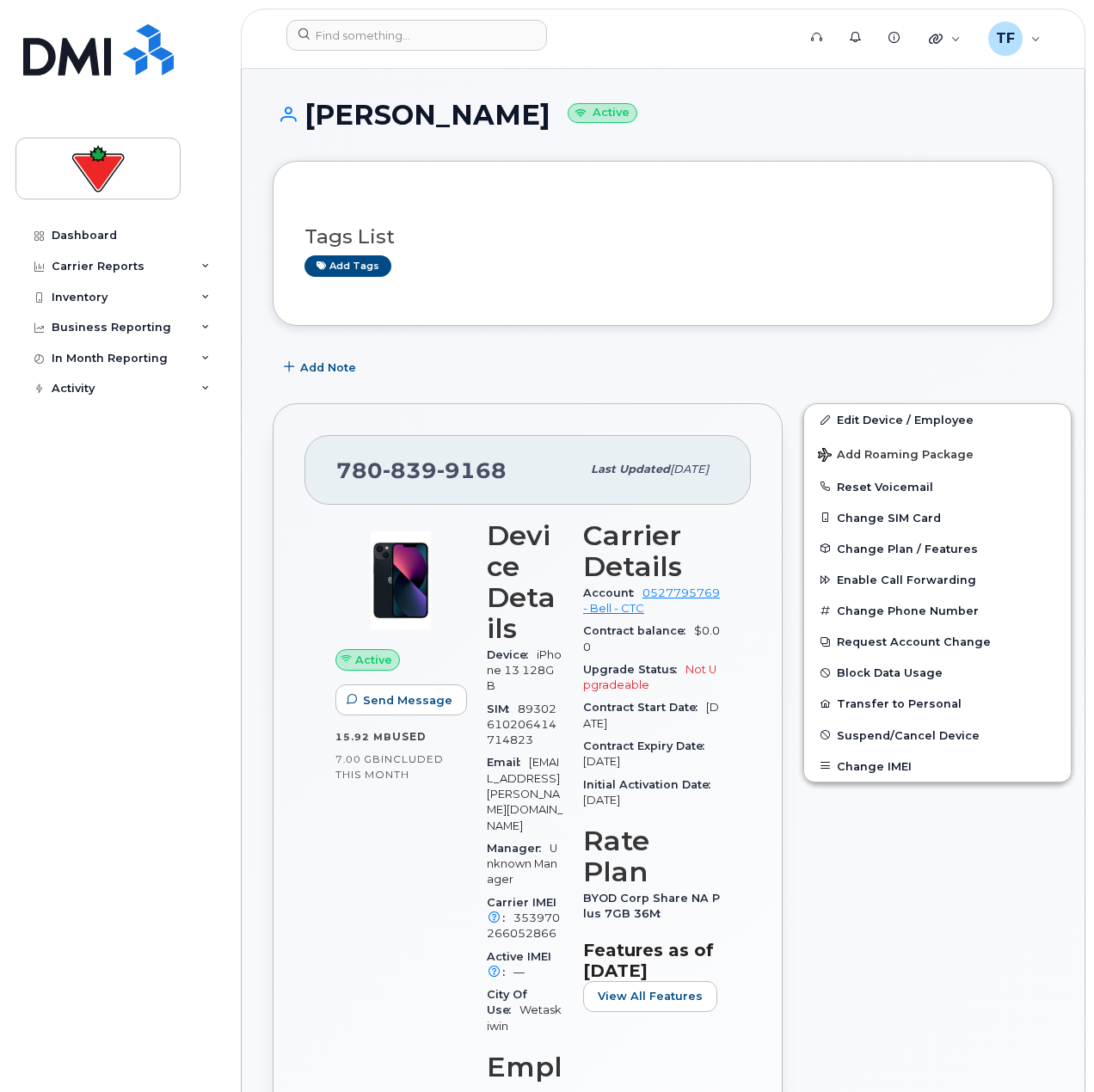
click at [861, 700] on button "Transfer to Personal" at bounding box center [937, 703] width 267 height 31
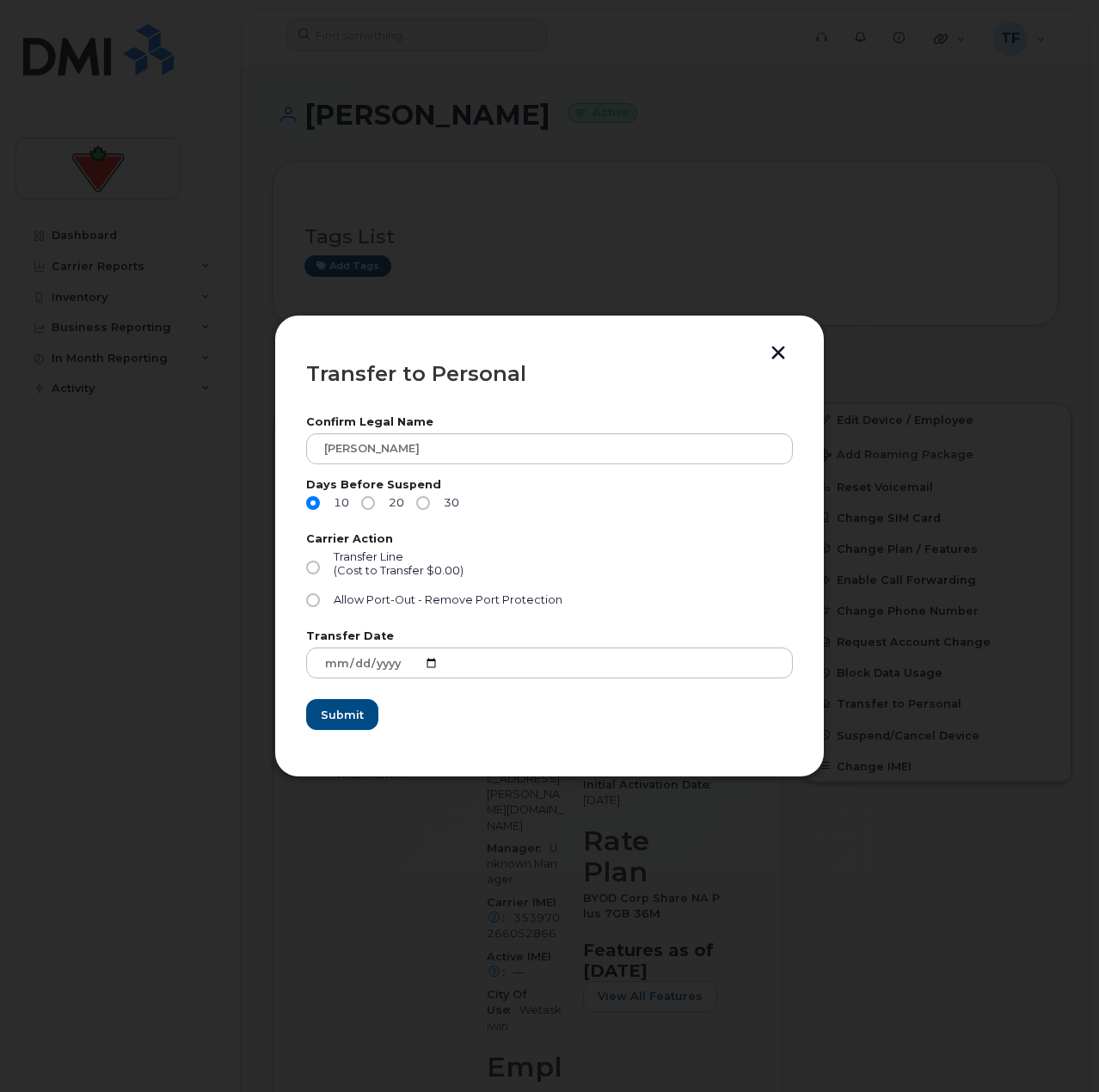
click at [790, 346] on button "button" at bounding box center [779, 354] width 26 height 18
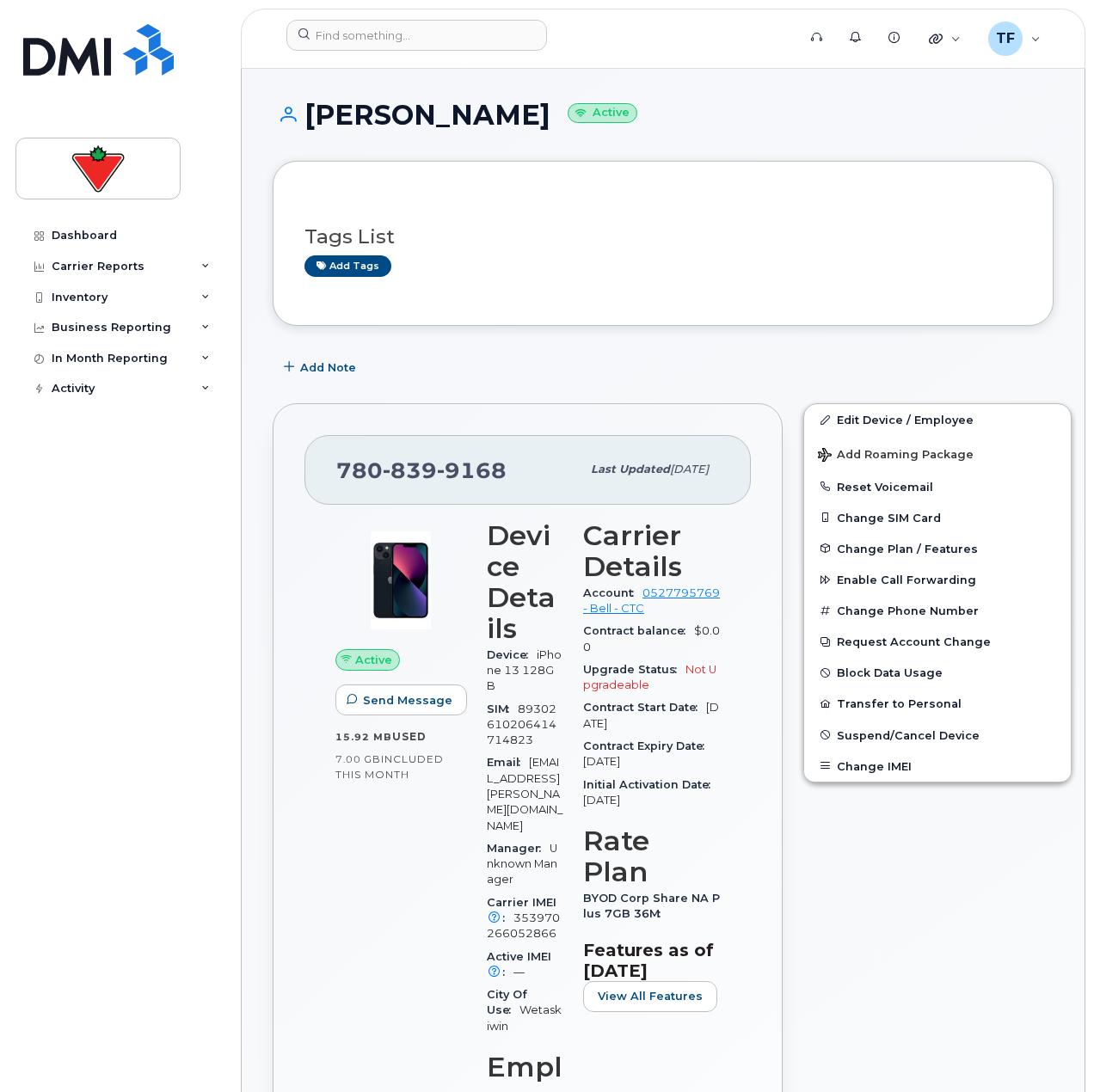
click at [950, 234] on h3 "Tags List" at bounding box center [663, 237] width 717 height 22
click at [389, 20] on input at bounding box center [416, 35] width 260 height 31
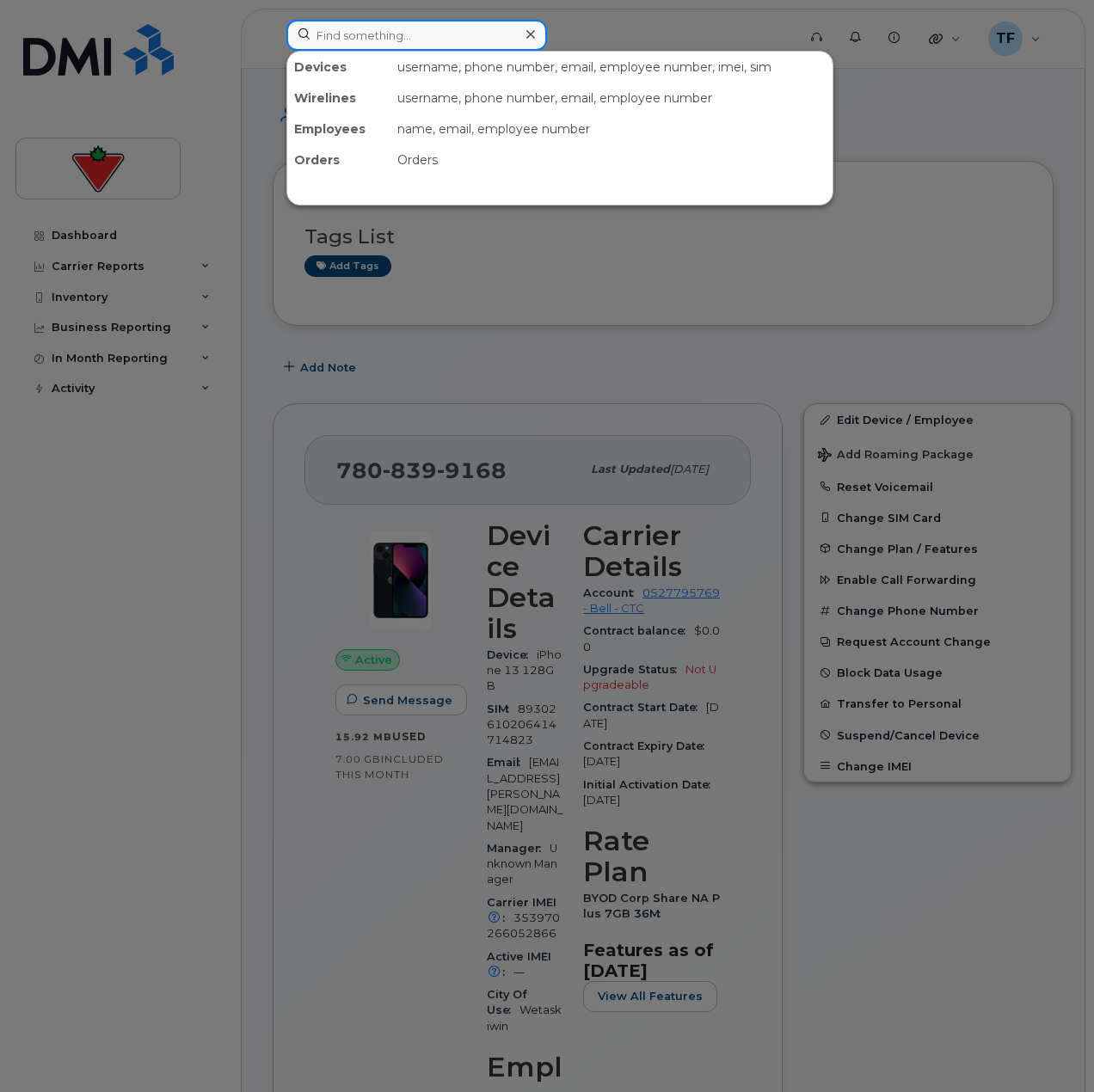
paste input "416-526-5411"
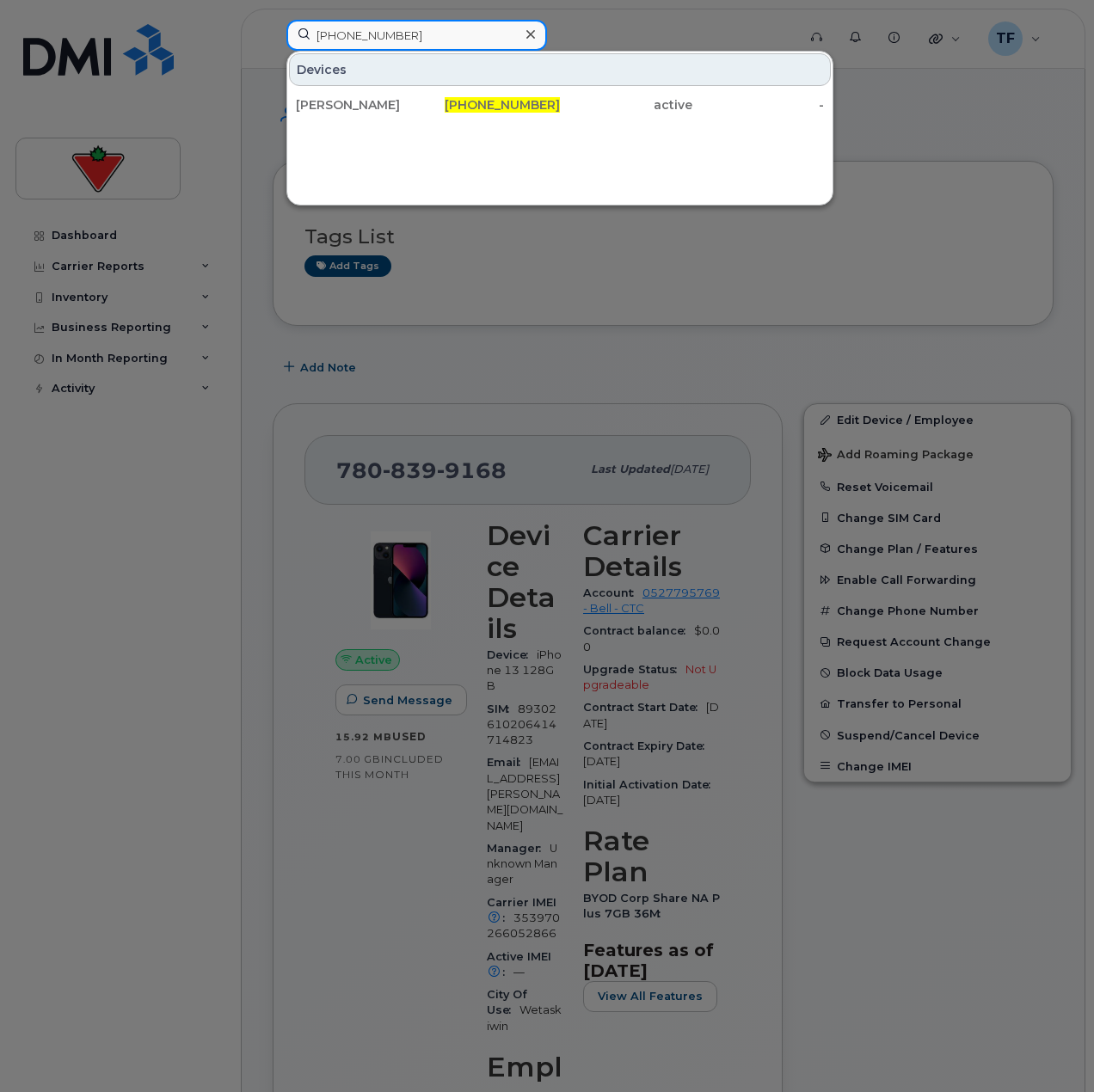
type input "416-526-5411"
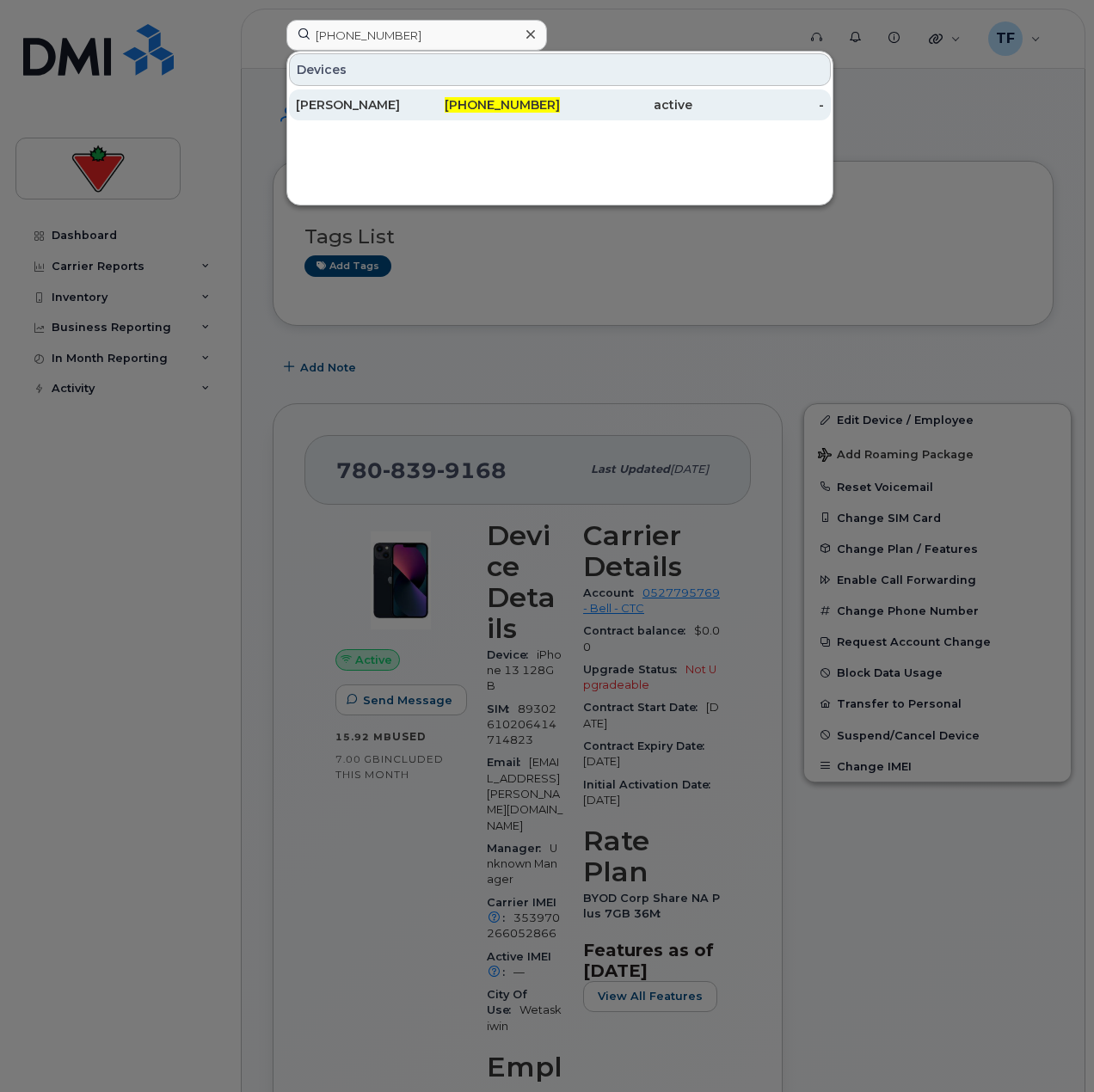
drag, startPoint x: 426, startPoint y: 100, endPoint x: 429, endPoint y: 110, distance: 10.4
click at [426, 100] on div "[PERSON_NAME]" at bounding box center [361, 105] width 132 height 17
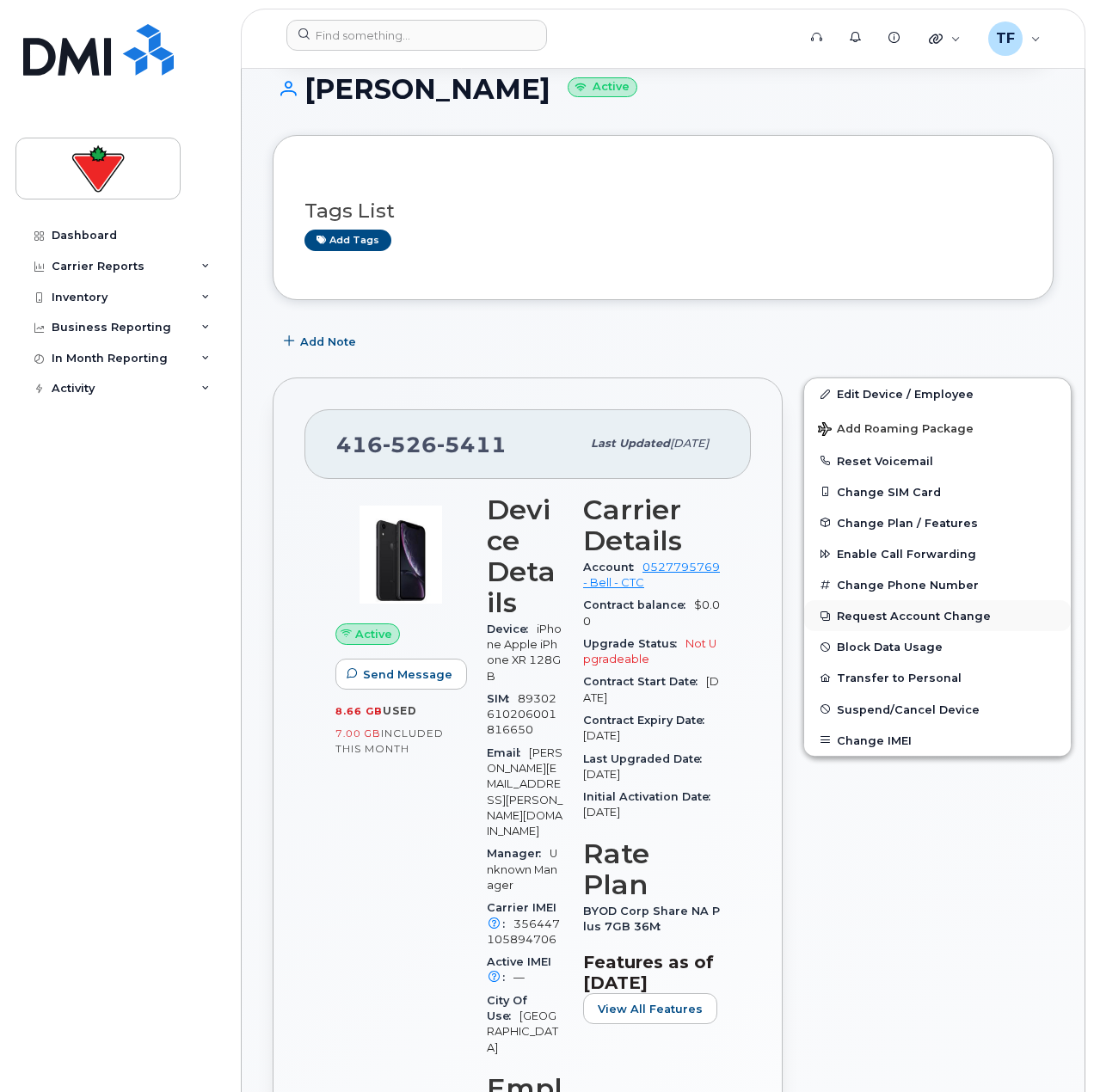
scroll to position [258, 0]
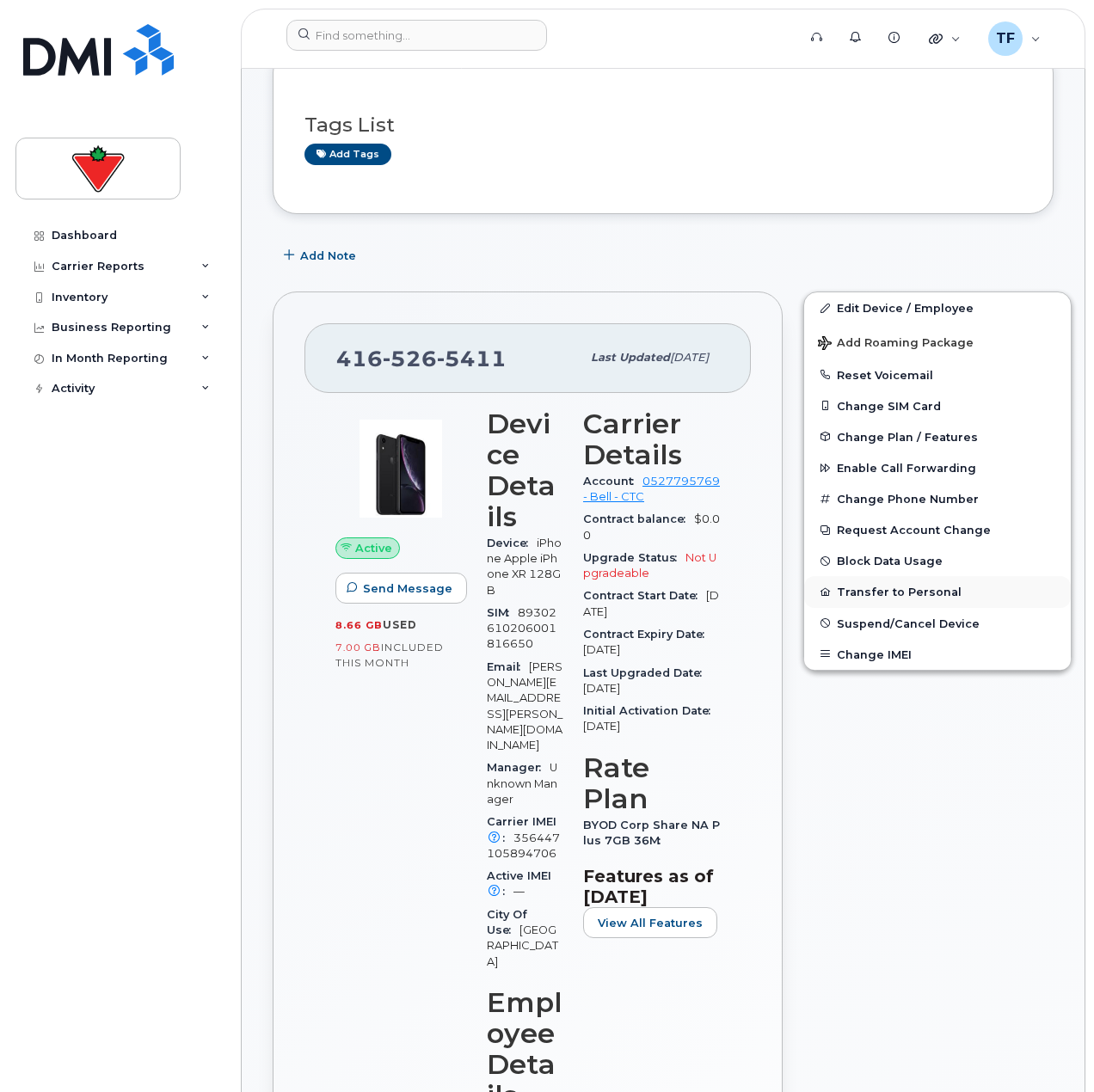
click at [885, 593] on button "Transfer to Personal" at bounding box center [937, 591] width 267 height 31
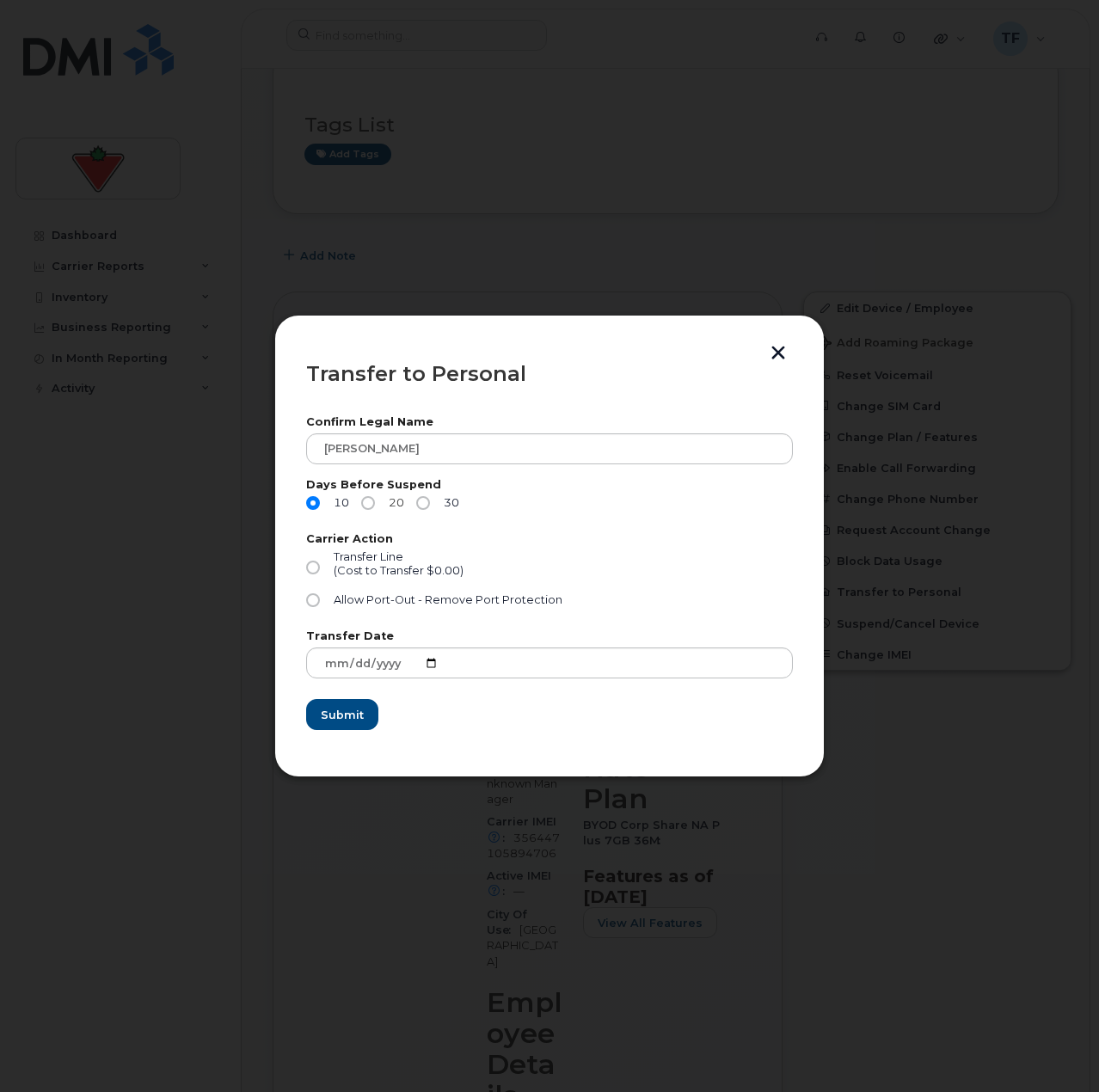
click at [366, 508] on input "20" at bounding box center [368, 502] width 14 height 14
radio input "true"
click at [340, 571] on div "(Cost to Transfer $0.00)" at bounding box center [398, 571] width 130 height 14
click at [320, 571] on input "Transfer Line (Cost to Transfer $0.00)" at bounding box center [313, 567] width 14 height 14
radio input "true"
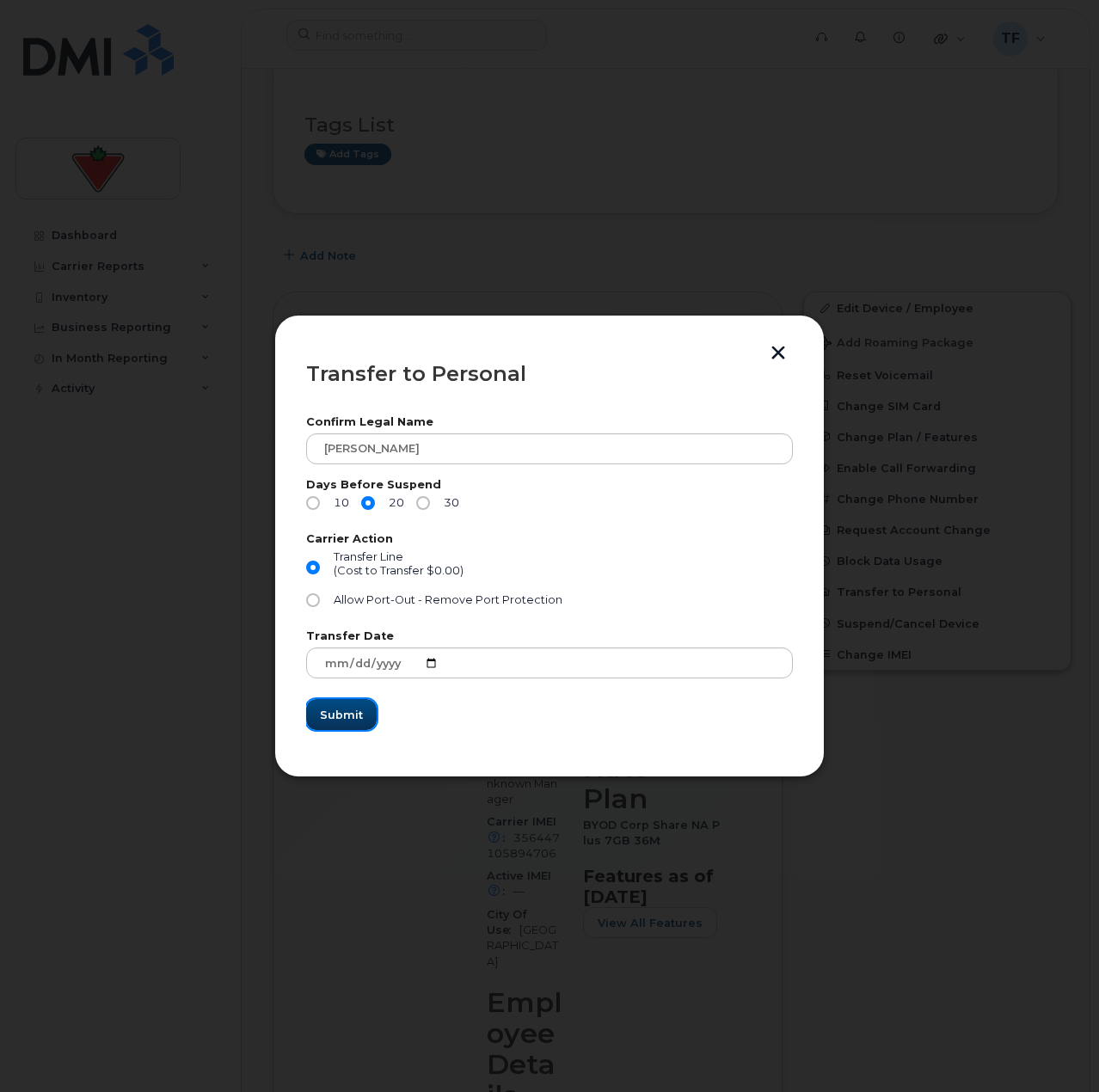
click at [342, 704] on button "Submit" at bounding box center [341, 714] width 70 height 31
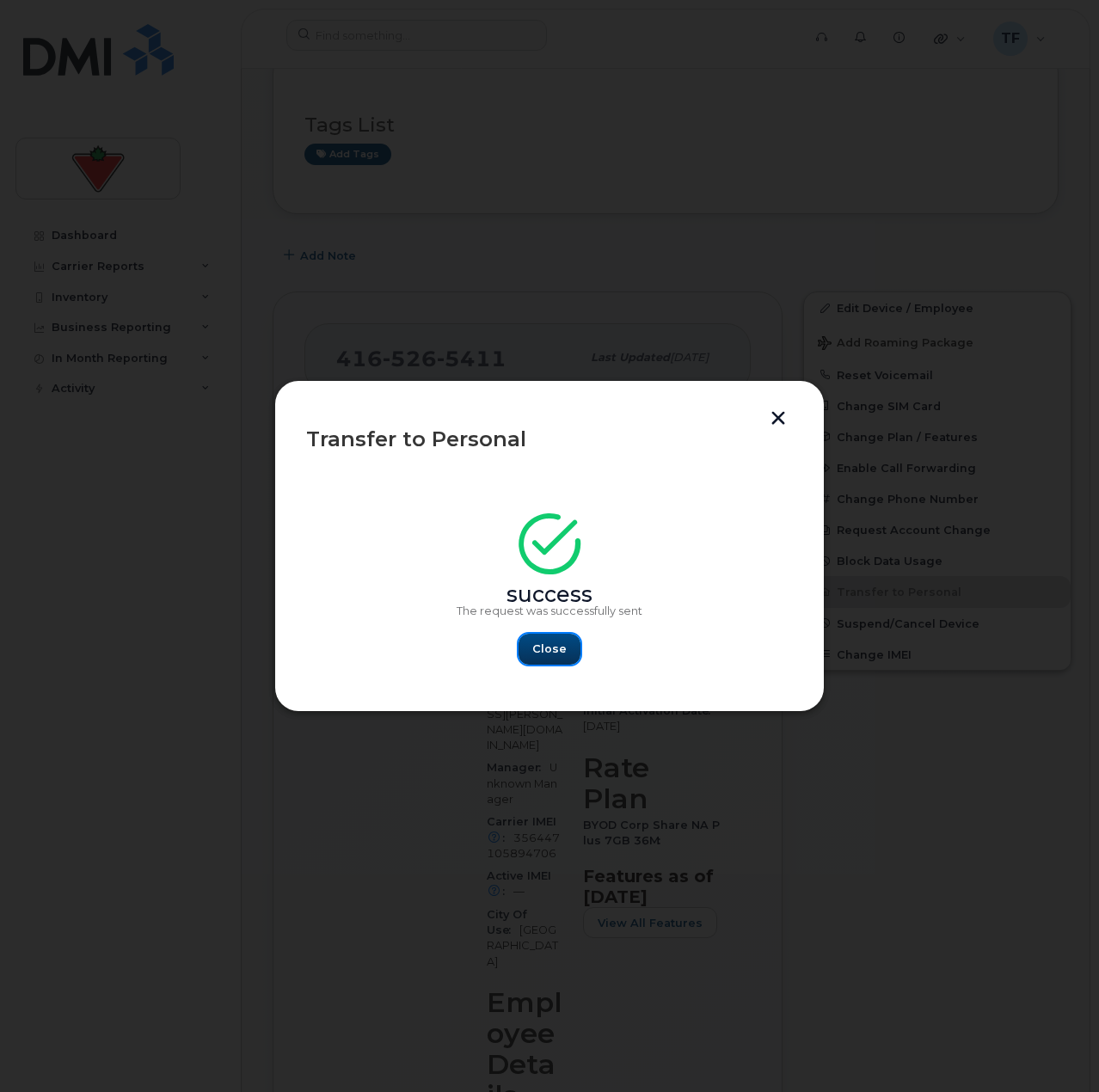
click at [555, 657] on span "Close" at bounding box center [550, 648] width 35 height 16
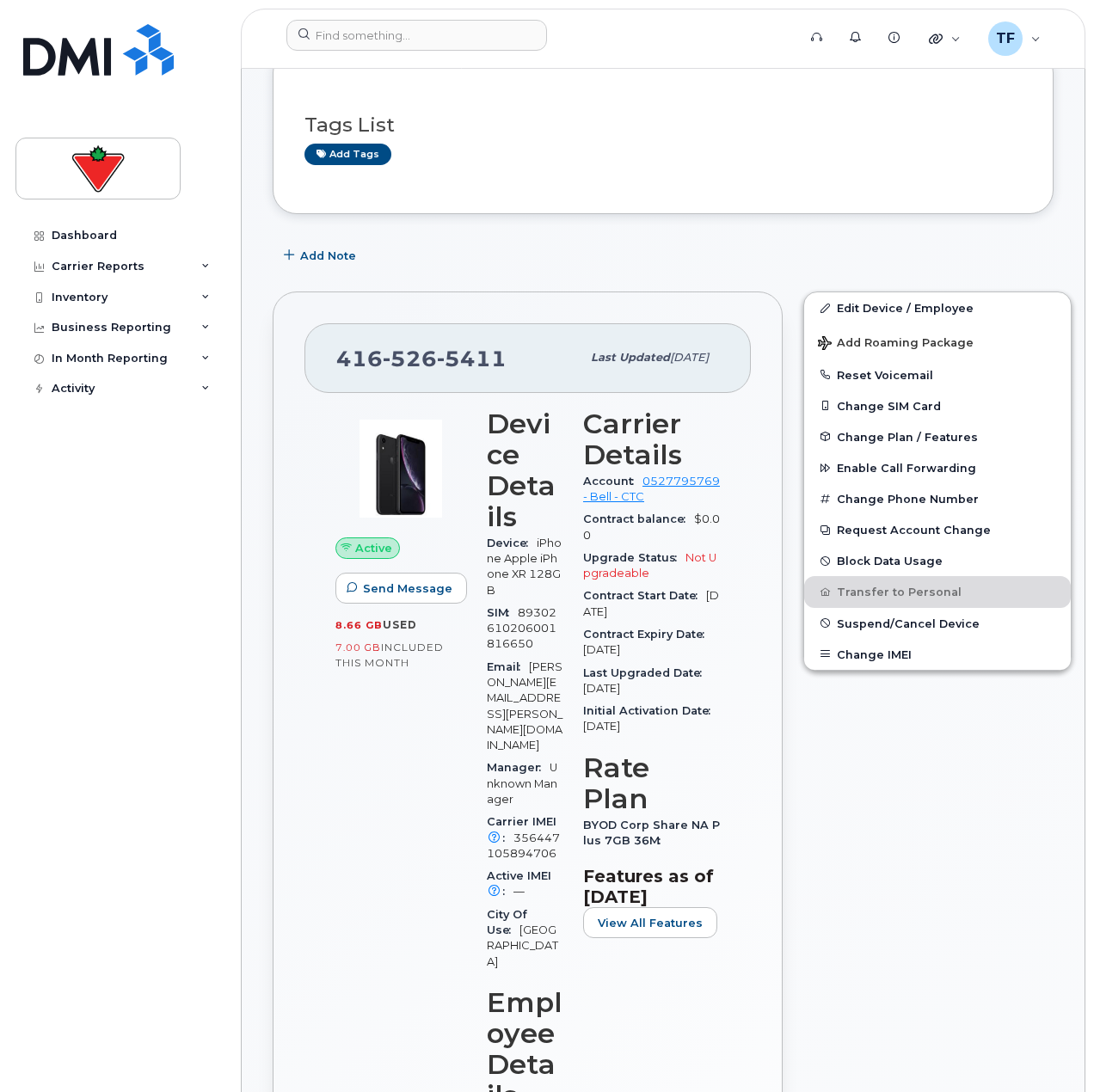
click at [888, 766] on div "Edit Device / Employee Add Roaming Package Reset Voicemail Change SIM Card Chan…" at bounding box center [937, 1058] width 289 height 1555
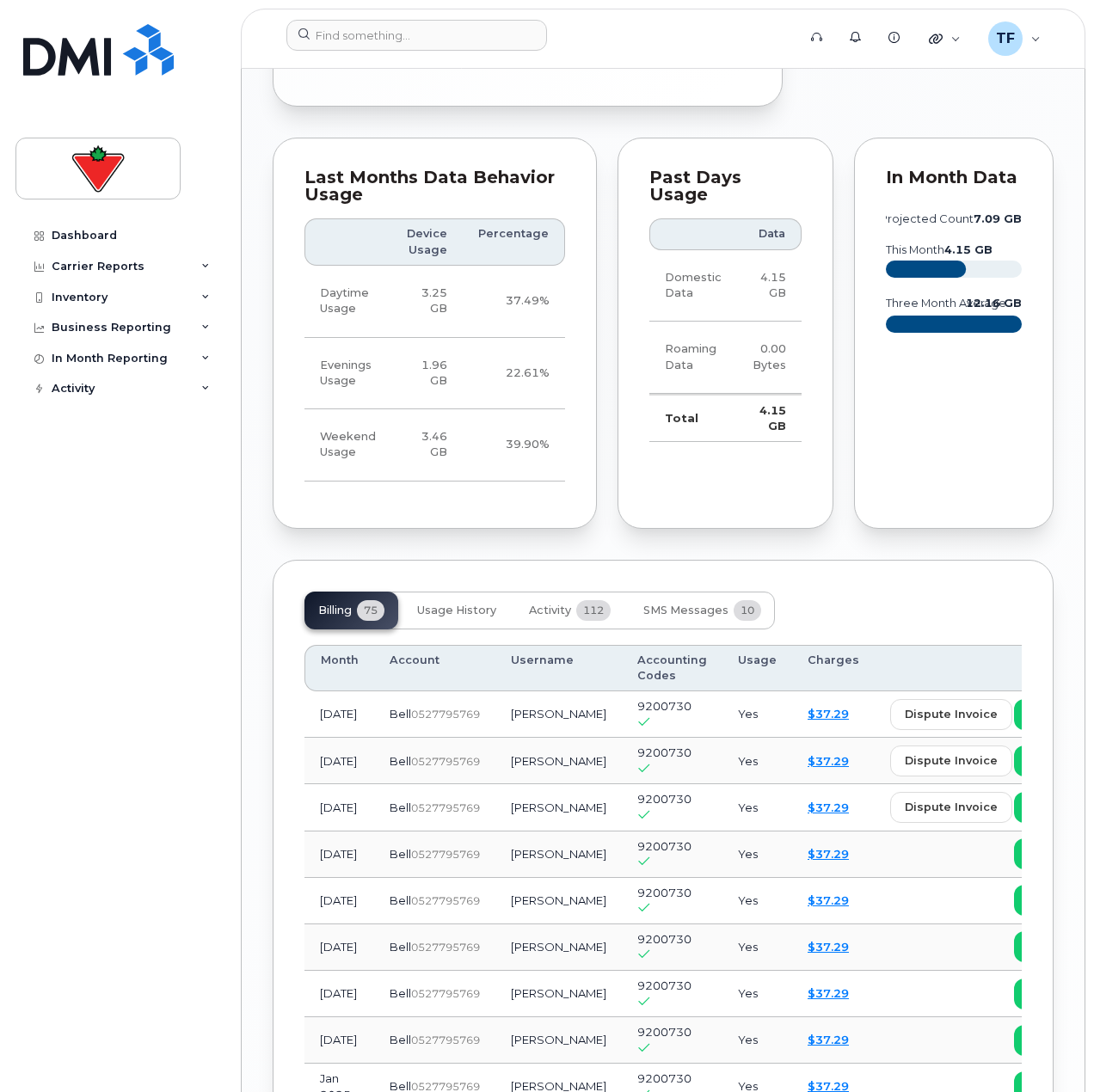
scroll to position [2063, 0]
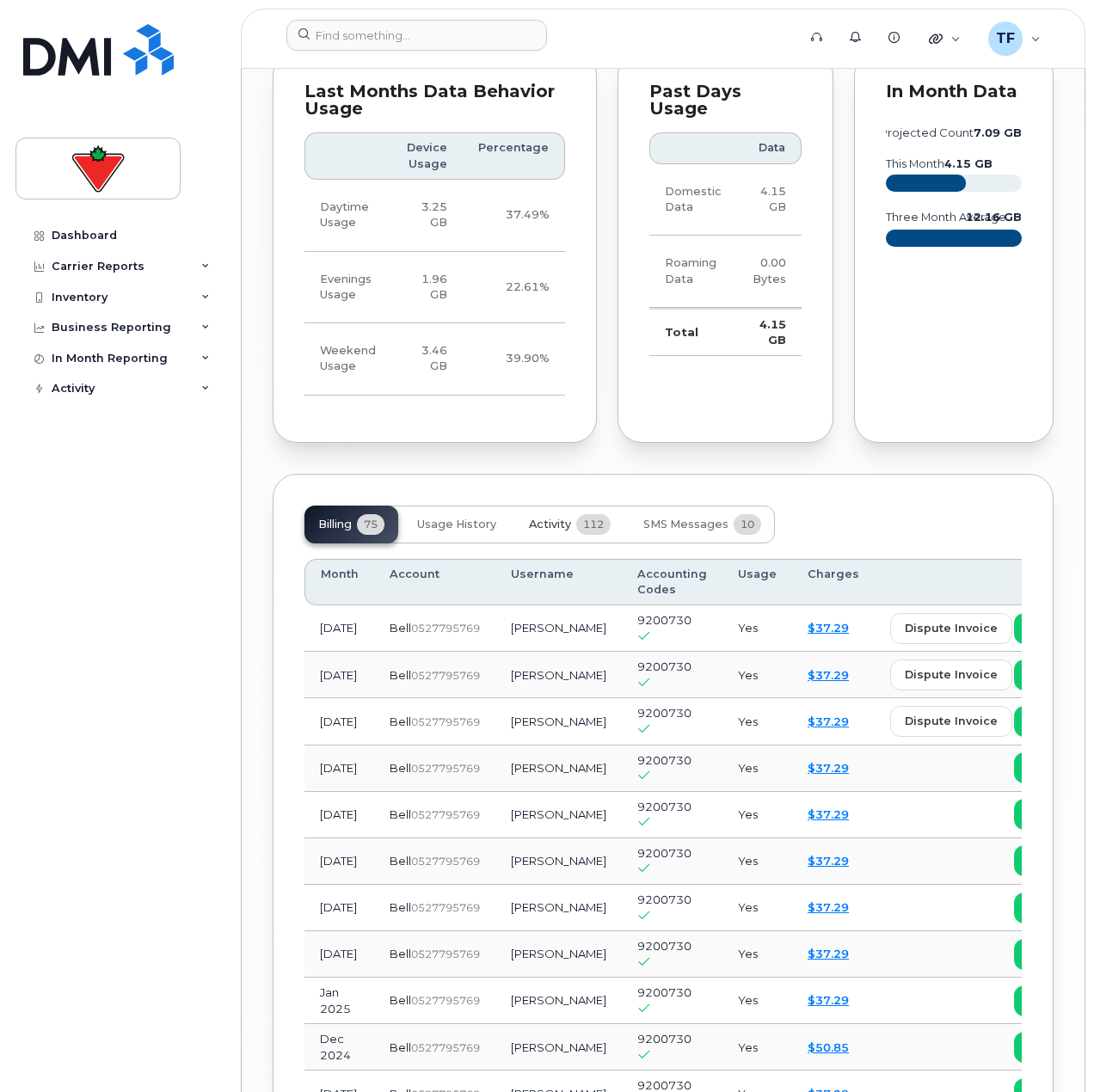
click at [580, 514] on span "112" at bounding box center [593, 524] width 35 height 21
click at [687, 505] on button "SMS Messages 10" at bounding box center [701, 524] width 145 height 37
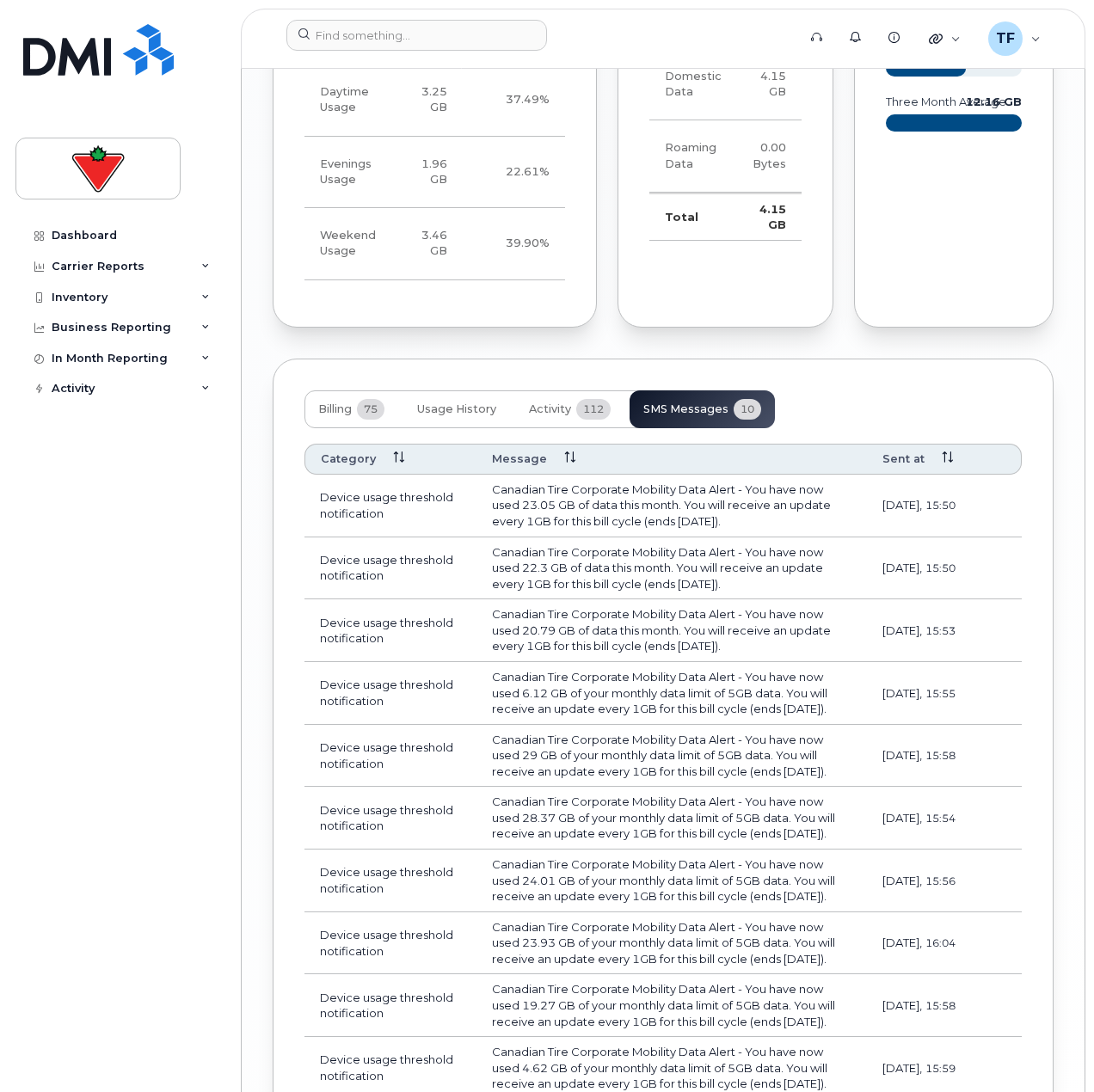
scroll to position [2208, 0]
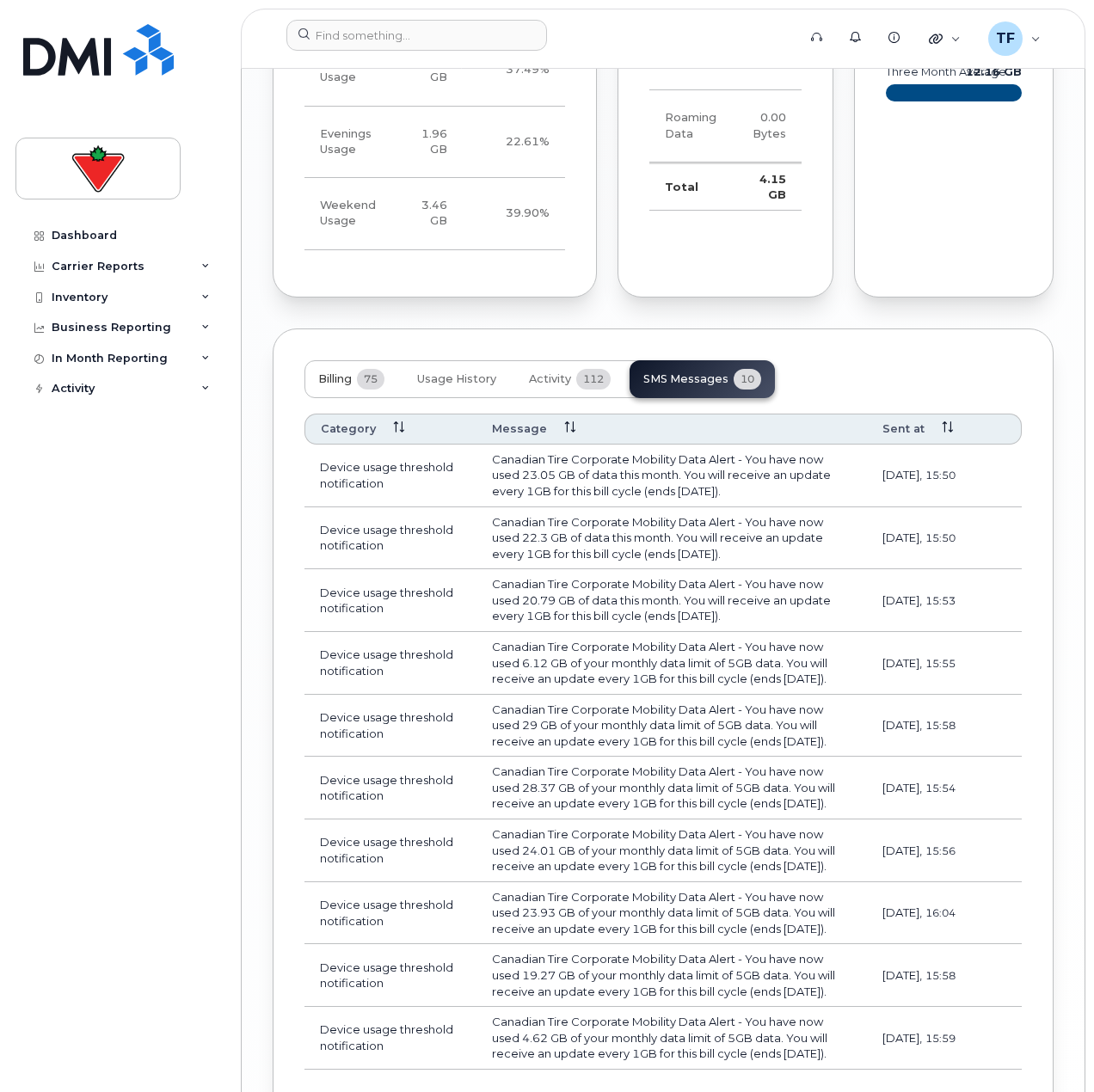
click at [351, 372] on span "Billing" at bounding box center [335, 379] width 34 height 14
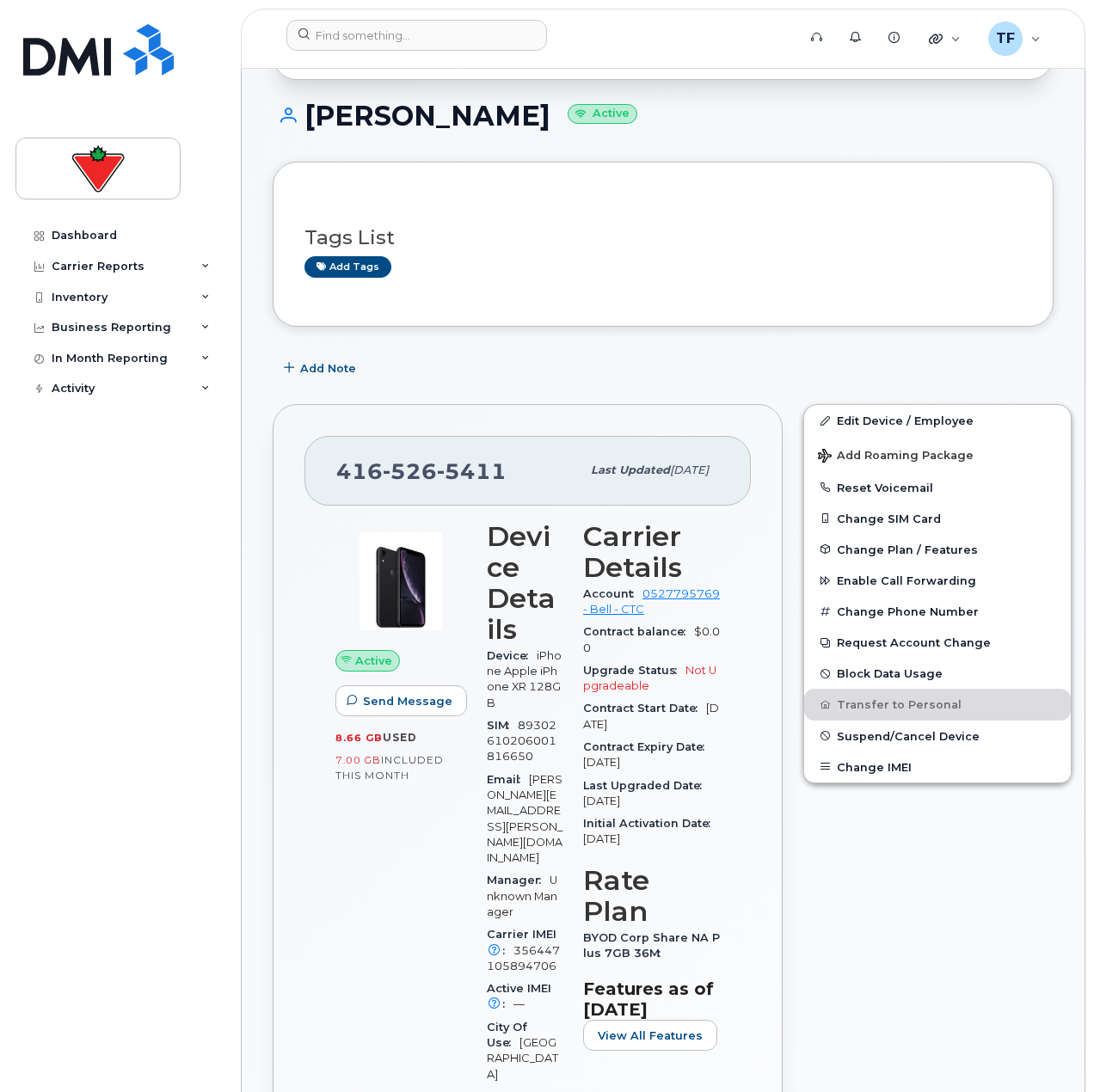
scroll to position [231, 0]
